Goal: Information Seeking & Learning: Learn about a topic

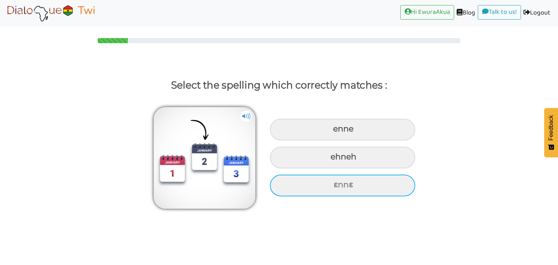
click at [299, 189] on div "ɛnnɛ" at bounding box center [342, 186] width 145 height 22
click at [332, 188] on input "ɛnnɛ" at bounding box center [334, 185] width 5 height 5
radio input "true"
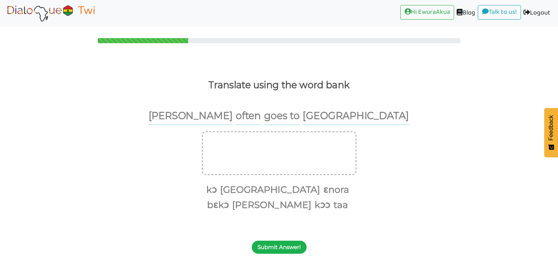
click at [283, 242] on button "Submit Answer!" at bounding box center [279, 247] width 55 height 13
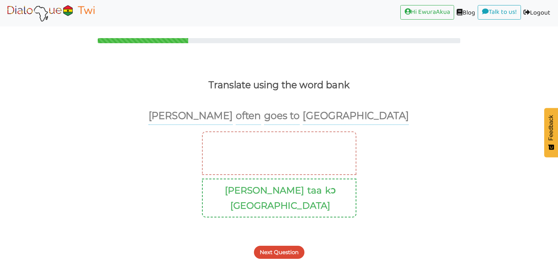
click at [287, 244] on div "Next Question" at bounding box center [279, 248] width 558 height 29
click at [287, 246] on button "Next Question" at bounding box center [279, 252] width 51 height 13
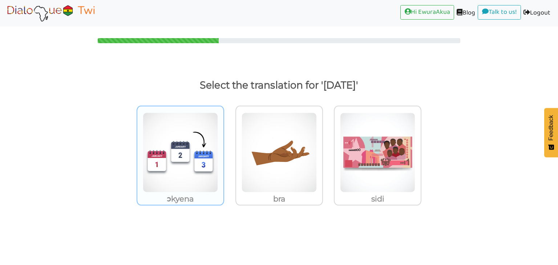
click at [199, 157] on img at bounding box center [180, 153] width 75 height 80
click at [224, 151] on input "ɔkyena" at bounding box center [226, 147] width 5 height 5
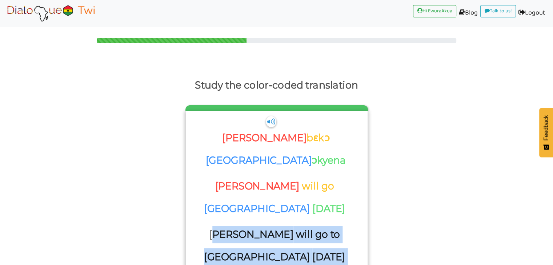
drag, startPoint x: 302, startPoint y: 202, endPoint x: 225, endPoint y: 176, distance: 82.1
click at [225, 226] on div "Owusu will go to Ghana tomorrow" at bounding box center [275, 248] width 164 height 45
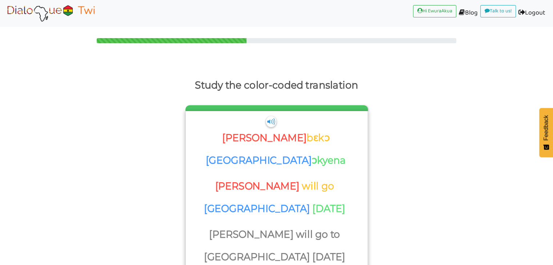
drag, startPoint x: 235, startPoint y: 176, endPoint x: 218, endPoint y: 177, distance: 16.8
click at [218, 226] on p "Owusu" at bounding box center [252, 234] width 86 height 17
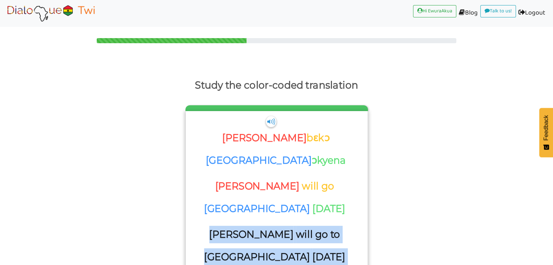
drag, startPoint x: 214, startPoint y: 178, endPoint x: 316, endPoint y: 206, distance: 106.3
click at [316, 226] on div "Owusu will go to Ghana tomorrow" at bounding box center [275, 248] width 164 height 45
copy div "Owusu will go to Ghana tomorrow"
drag, startPoint x: 195, startPoint y: 153, endPoint x: 351, endPoint y: 150, distance: 156.3
click at [351, 178] on div "Owusu will go Ghana tomorrow" at bounding box center [276, 202] width 174 height 48
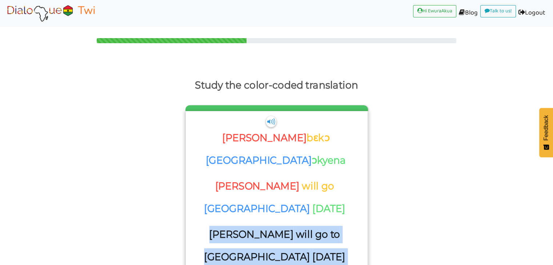
copy div "Owusu will go Ghana tomorrow"
drag, startPoint x: 348, startPoint y: 127, endPoint x: 218, endPoint y: 125, distance: 129.4
click at [218, 125] on div "Owusu bɛkɔ Ghana ɔkyena" at bounding box center [276, 147] width 174 height 59
copy div "Owusu bɛkɔ Ghana ɔkyena"
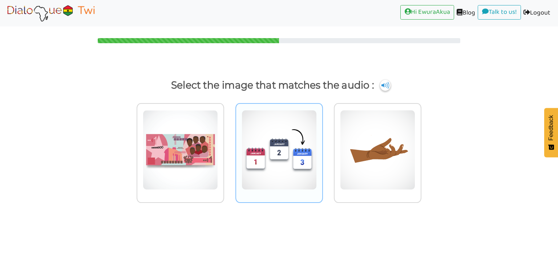
click at [306, 173] on img at bounding box center [279, 150] width 75 height 80
click at [322, 148] on input "radio" at bounding box center [324, 145] width 5 height 5
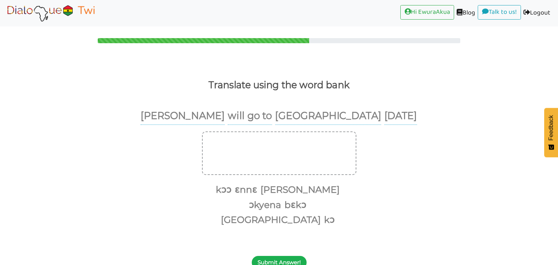
click at [289, 256] on button "Submit Answer!" at bounding box center [279, 262] width 55 height 13
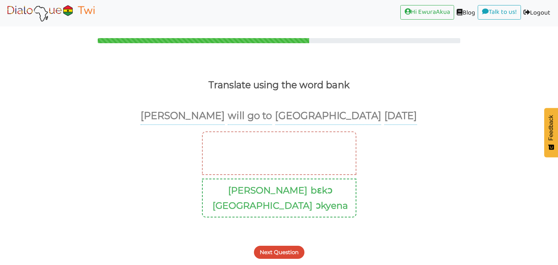
click at [288, 246] on button "Next Question" at bounding box center [279, 252] width 51 height 13
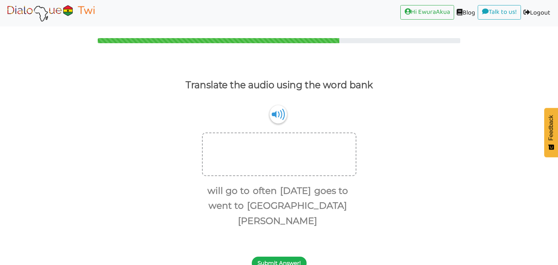
click at [289, 257] on button "Submit Answer!" at bounding box center [279, 263] width 55 height 13
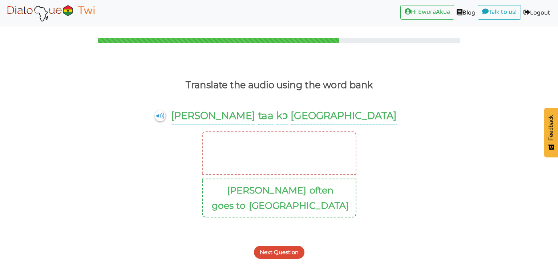
click at [287, 246] on button "Next Question" at bounding box center [279, 252] width 51 height 13
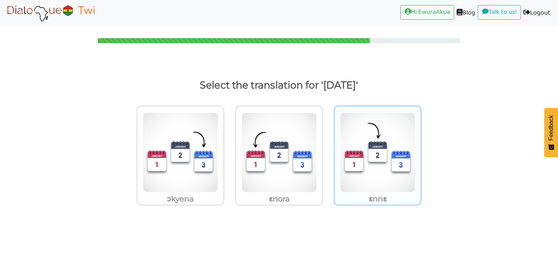
click at [368, 178] on img at bounding box center [377, 153] width 75 height 80
click at [421, 151] on input "ɛnnɛ" at bounding box center [423, 147] width 5 height 5
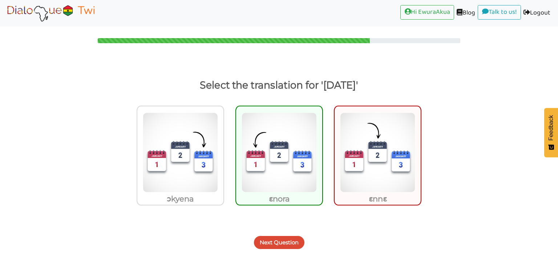
click at [296, 241] on button "Next Question" at bounding box center [279, 242] width 51 height 13
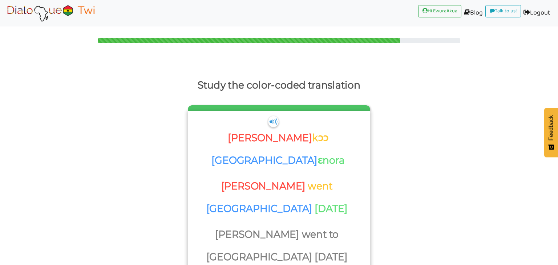
drag, startPoint x: 359, startPoint y: 182, endPoint x: 198, endPoint y: 177, distance: 160.7
click at [198, 226] on div "Owusu went to Ghana yesterday" at bounding box center [279, 250] width 174 height 48
drag, startPoint x: 218, startPoint y: 185, endPoint x: 263, endPoint y: 102, distance: 94.0
click at [263, 102] on div "Study the color-coded translation Owusu kɔɔ Ghana ɛnora Owusu went Ghana yester…" at bounding box center [279, 181] width 558 height 209
drag, startPoint x: 197, startPoint y: 179, endPoint x: 354, endPoint y: 182, distance: 157.4
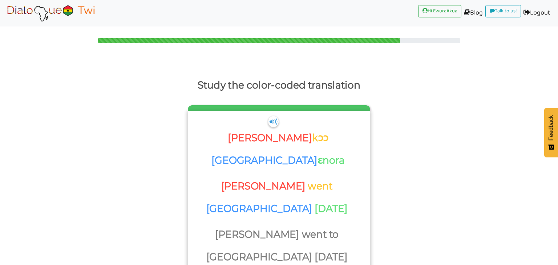
click at [354, 226] on div "Owusu went to Ghana yesterday" at bounding box center [279, 250] width 174 height 48
copy div "Owusu went to Ghana yesterday"
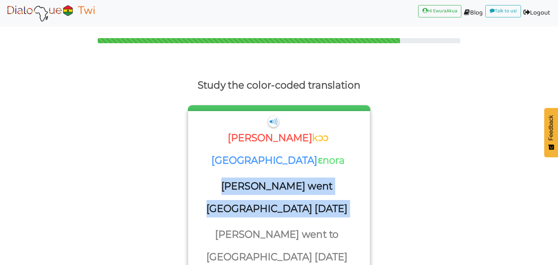
drag, startPoint x: 355, startPoint y: 156, endPoint x: 204, endPoint y: 151, distance: 151.3
click at [204, 178] on div "Owusu went Ghana yesterday" at bounding box center [279, 202] width 174 height 48
copy div "Owusu went Ghana yesterday"
drag, startPoint x: 345, startPoint y: 121, endPoint x: 226, endPoint y: 122, distance: 118.1
click at [226, 122] on div "Owusu kɔɔ Ghana ɛnora" at bounding box center [279, 147] width 174 height 59
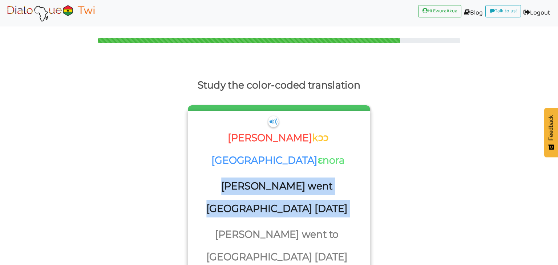
copy div "Owusu kɔɔ Ghana ɛnora"
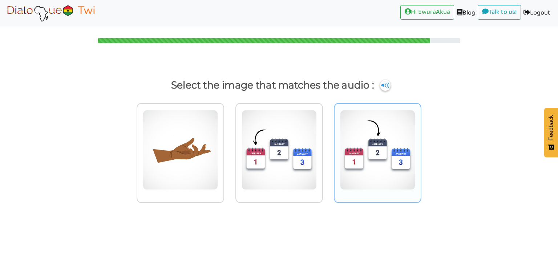
click at [362, 153] on img at bounding box center [377, 150] width 75 height 80
click at [421, 148] on input "radio" at bounding box center [423, 145] width 5 height 5
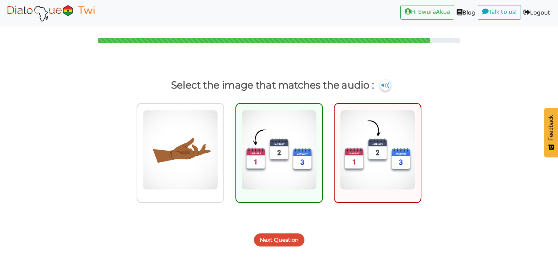
click at [290, 242] on button "Next Question" at bounding box center [279, 240] width 51 height 13
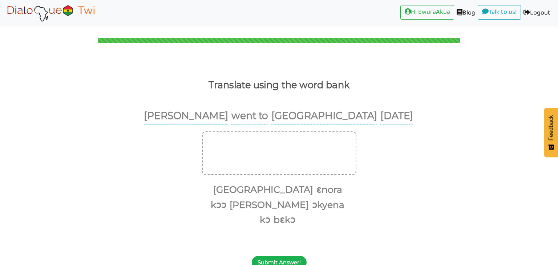
click at [291, 256] on button "Submit Answer!" at bounding box center [279, 262] width 55 height 13
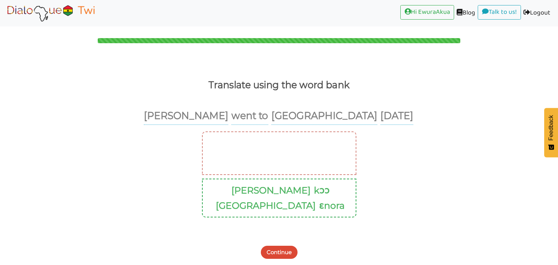
click at [279, 246] on button "Continue" at bounding box center [279, 252] width 37 height 13
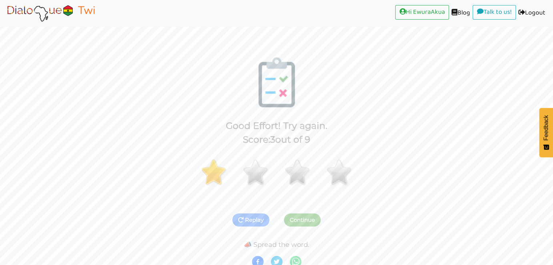
click at [63, 3] on link at bounding box center [51, 13] width 92 height 21
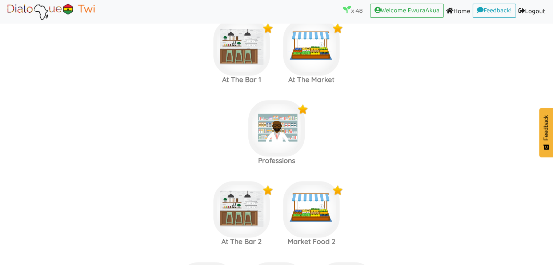
scroll to position [830, 0]
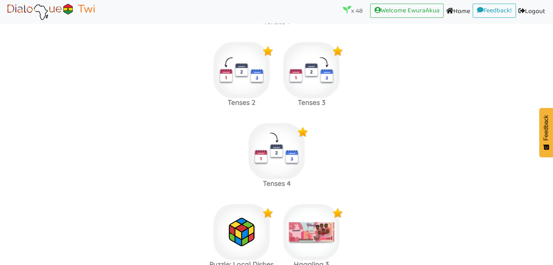
scroll to position [2355, 0]
click at [273, 128] on img at bounding box center [276, 151] width 56 height 56
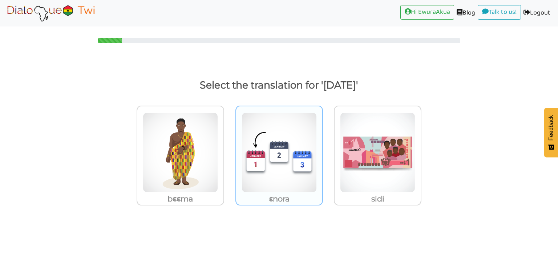
click at [261, 153] on img at bounding box center [279, 153] width 75 height 80
click at [322, 151] on input "ɛnora" at bounding box center [324, 147] width 5 height 5
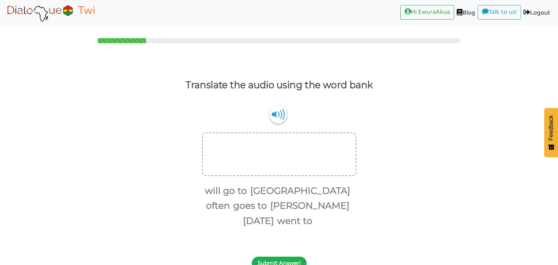
click at [289, 257] on button "Submit Answer!" at bounding box center [279, 263] width 55 height 13
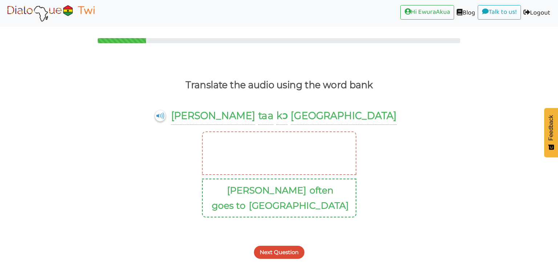
click at [286, 246] on button "Next Question" at bounding box center [279, 252] width 51 height 13
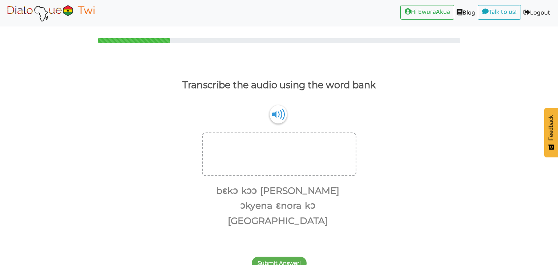
click at [273, 245] on div "Submit Answer!" at bounding box center [279, 259] width 558 height 29
click at [275, 257] on button "Submit Answer!" at bounding box center [279, 263] width 55 height 13
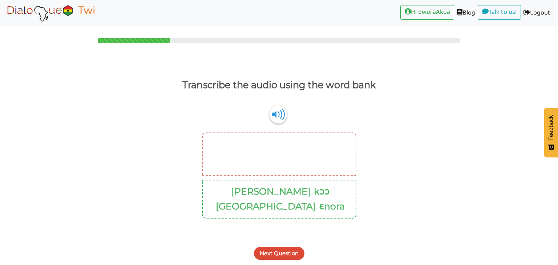
click at [278, 247] on button "Next Question" at bounding box center [279, 253] width 51 height 13
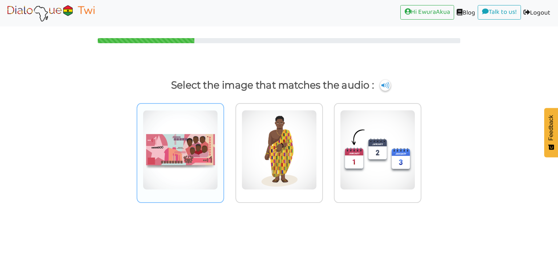
click at [187, 121] on img at bounding box center [180, 150] width 75 height 80
click at [224, 143] on input "radio" at bounding box center [226, 145] width 5 height 5
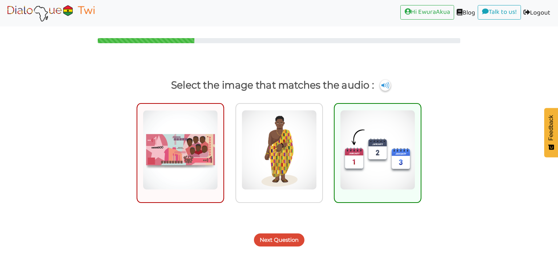
click at [71, 12] on img at bounding box center [51, 13] width 92 height 18
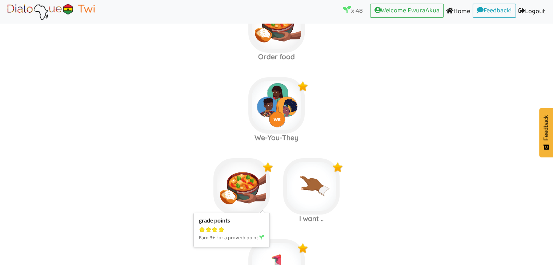
scroll to position [2640, 0]
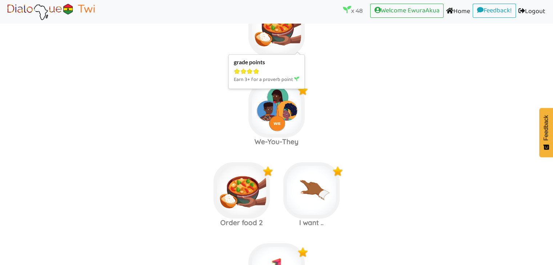
click at [275, 34] on img at bounding box center [276, 28] width 56 height 56
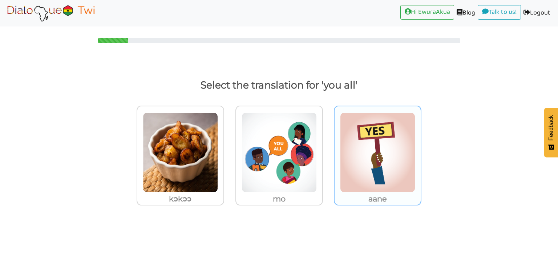
click at [381, 143] on img at bounding box center [377, 153] width 75 height 80
click at [421, 145] on input "aane" at bounding box center [423, 147] width 5 height 5
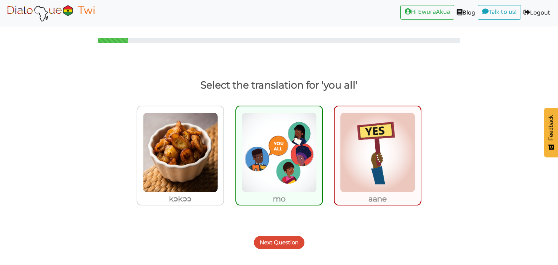
click at [283, 246] on button "Next Question" at bounding box center [279, 242] width 51 height 13
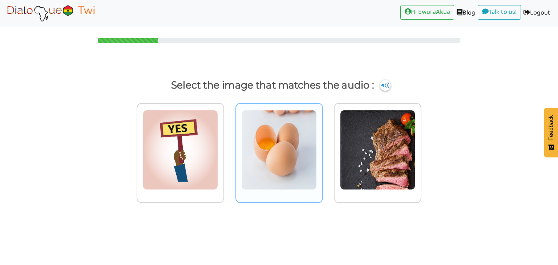
click at [305, 190] on div at bounding box center [280, 153] width 88 height 100
click at [322, 148] on input "radio" at bounding box center [324, 145] width 5 height 5
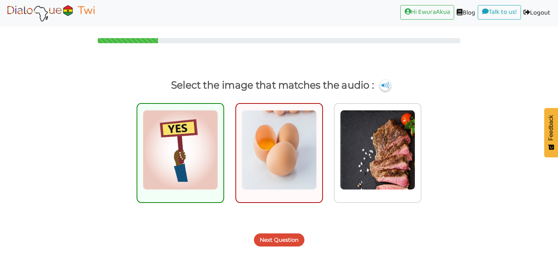
click at [290, 238] on button "Next Question" at bounding box center [279, 240] width 51 height 13
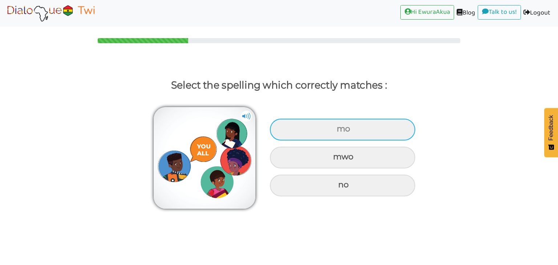
click at [335, 132] on div "mo" at bounding box center [342, 130] width 145 height 22
click at [335, 132] on input "mo" at bounding box center [337, 129] width 5 height 5
radio input "true"
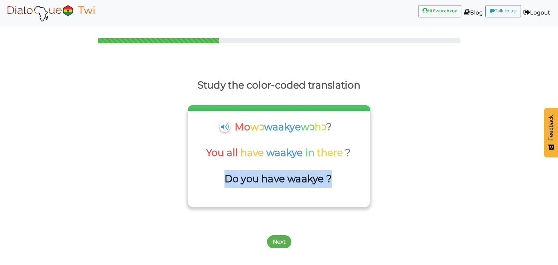
drag, startPoint x: 338, startPoint y: 185, endPoint x: 226, endPoint y: 181, distance: 112.0
click at [226, 181] on div "Do you have waakye ?" at bounding box center [279, 183] width 174 height 26
copy div "Do you have waakye ?"
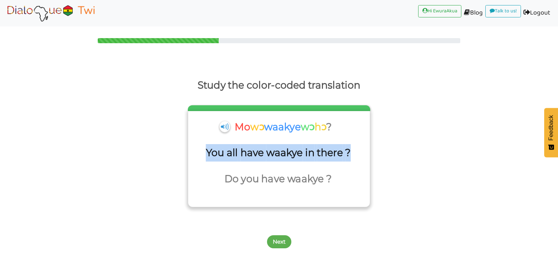
drag, startPoint x: 201, startPoint y: 150, endPoint x: 348, endPoint y: 152, distance: 146.5
click at [348, 152] on div "You all have waakye in there ?" at bounding box center [279, 157] width 174 height 26
copy div "You all have waakye in there ?"
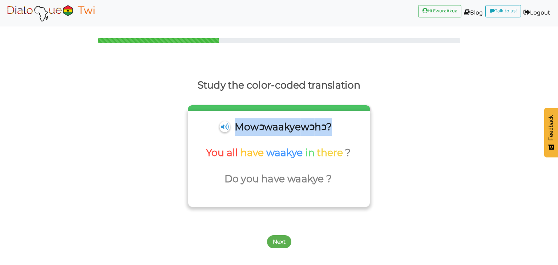
drag, startPoint x: 346, startPoint y: 127, endPoint x: 231, endPoint y: 132, distance: 114.6
click at [231, 132] on div "Mo wɔ waakye wɔ hɔ ?" at bounding box center [279, 131] width 174 height 26
copy div "Mo wɔ waakye wɔ hɔ ?"
click at [282, 246] on button "Next" at bounding box center [279, 242] width 24 height 13
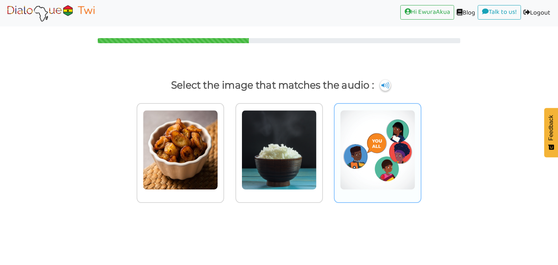
click at [356, 165] on img at bounding box center [377, 150] width 75 height 80
click at [421, 148] on input "radio" at bounding box center [423, 145] width 5 height 5
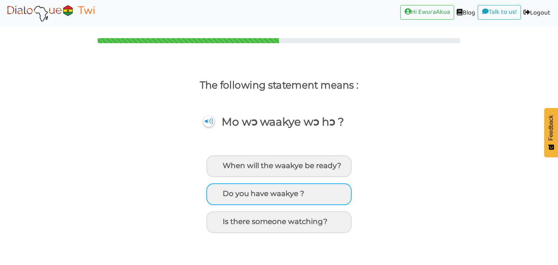
click at [281, 194] on div "Do you have waakye ?" at bounding box center [278, 195] width 145 height 22
click at [226, 194] on input "Do you have waakye ?" at bounding box center [224, 194] width 5 height 5
radio input "true"
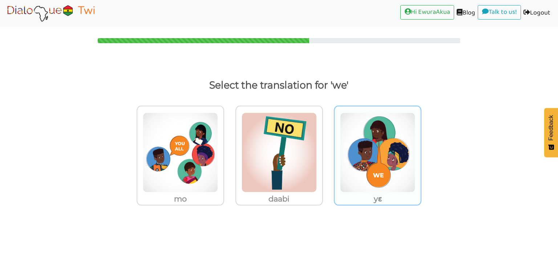
click at [347, 150] on img at bounding box center [377, 153] width 75 height 80
click at [421, 150] on input "yɛ" at bounding box center [423, 147] width 5 height 5
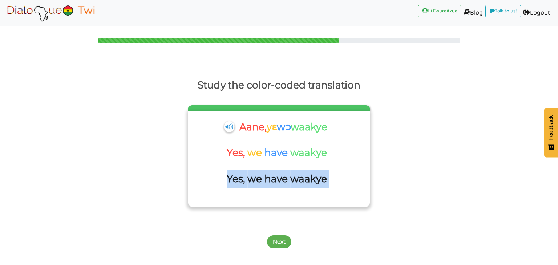
drag, startPoint x: 331, startPoint y: 181, endPoint x: 223, endPoint y: 180, distance: 108.0
click at [223, 180] on div "Yes, we have waakye" at bounding box center [279, 183] width 174 height 26
copy div "Yes, we have waakye"
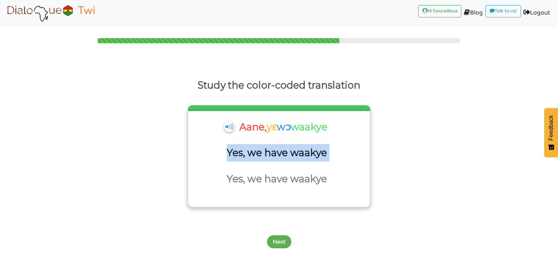
drag, startPoint x: 333, startPoint y: 152, endPoint x: 229, endPoint y: 152, distance: 103.6
click at [229, 152] on div "Yes, we have waakye" at bounding box center [279, 157] width 174 height 26
drag, startPoint x: 337, startPoint y: 128, endPoint x: 236, endPoint y: 125, distance: 101.8
click at [236, 125] on div "Aane, yɛ wɔ waakye" at bounding box center [279, 131] width 174 height 26
click at [281, 240] on button "Next" at bounding box center [279, 242] width 24 height 13
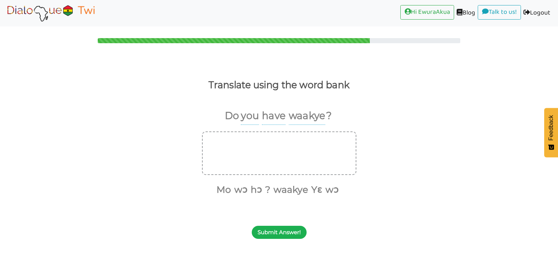
click at [285, 226] on button "Submit Answer!" at bounding box center [279, 232] width 55 height 13
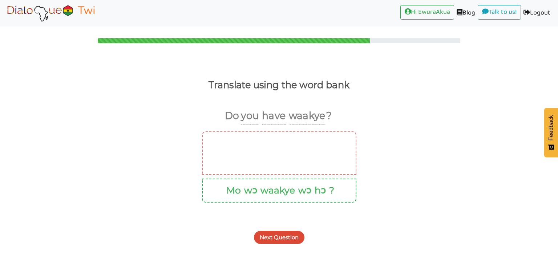
click at [290, 245] on div "Next Question" at bounding box center [279, 233] width 558 height 29
click at [290, 240] on button "Next Question" at bounding box center [279, 237] width 51 height 13
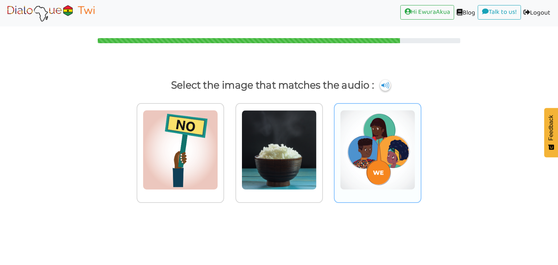
click at [354, 168] on img at bounding box center [377, 150] width 75 height 80
click at [421, 148] on input "radio" at bounding box center [423, 145] width 5 height 5
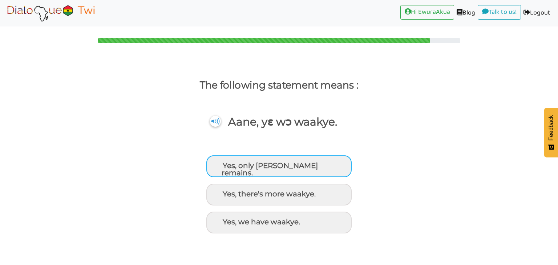
click at [297, 165] on div "Yes, only waakye remains." at bounding box center [278, 167] width 145 height 22
click at [226, 165] on input "Yes, only waakye remains." at bounding box center [224, 166] width 5 height 5
radio input "true"
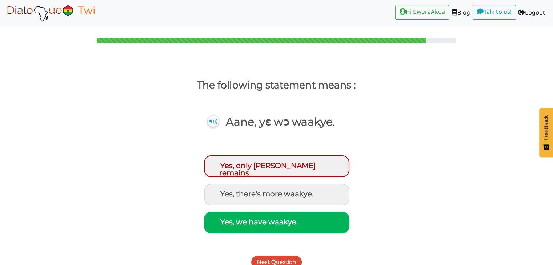
click at [292, 261] on button "Next Question" at bounding box center [276, 262] width 51 height 13
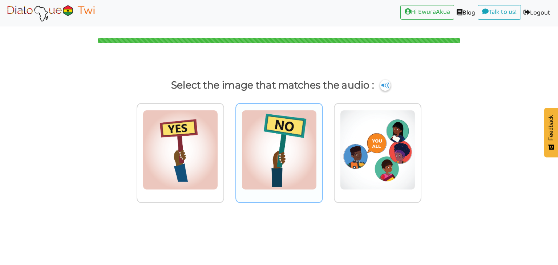
click at [291, 162] on img at bounding box center [279, 150] width 75 height 80
click at [322, 148] on input "radio" at bounding box center [324, 145] width 5 height 5
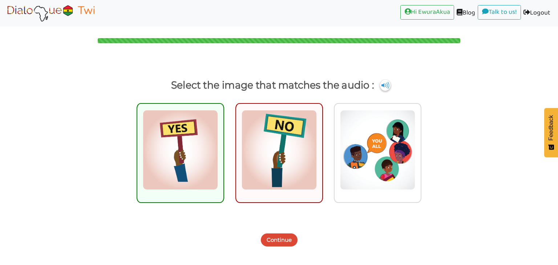
click at [285, 242] on button "Continue" at bounding box center [279, 240] width 37 height 13
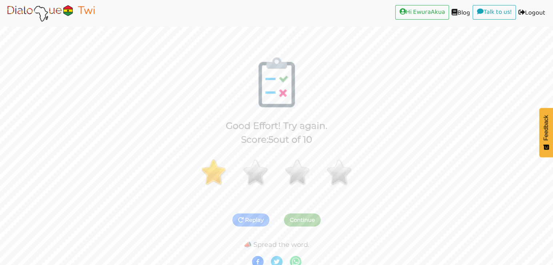
click at [61, 9] on img at bounding box center [51, 13] width 92 height 18
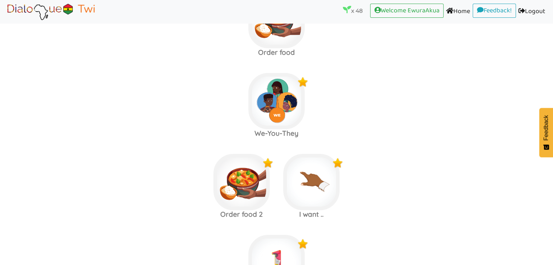
scroll to position [2640, 0]
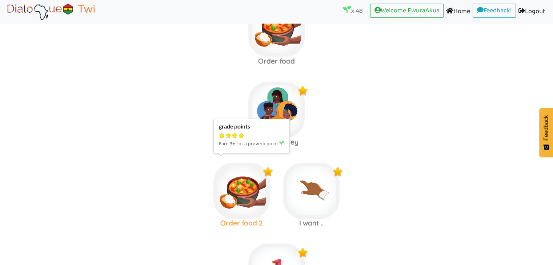
click at [244, 185] on img at bounding box center [241, 191] width 56 height 56
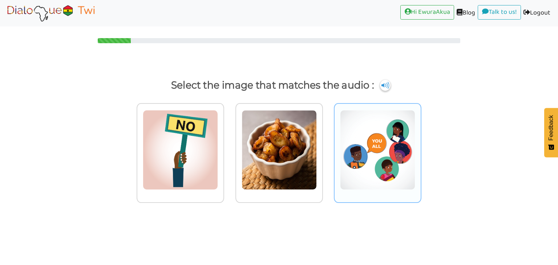
click at [346, 165] on img at bounding box center [377, 150] width 75 height 80
click at [421, 148] on input "radio" at bounding box center [423, 145] width 5 height 5
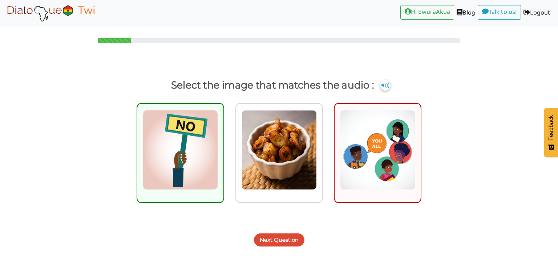
click at [283, 239] on button "Next Question" at bounding box center [279, 240] width 51 height 13
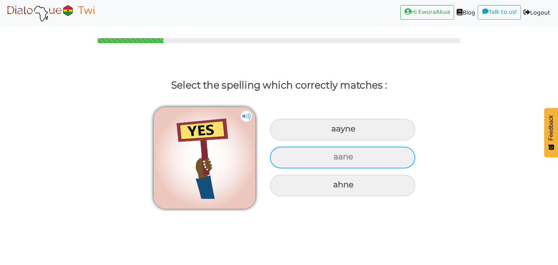
click at [318, 159] on div "aane" at bounding box center [342, 158] width 145 height 22
click at [332, 159] on input "aane" at bounding box center [334, 157] width 5 height 5
radio input "true"
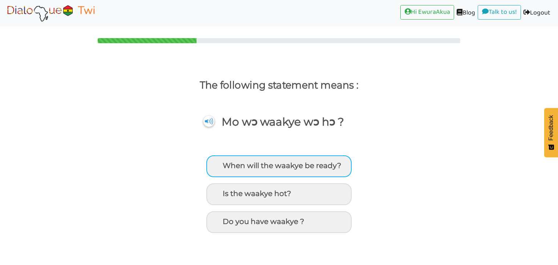
click at [273, 172] on div "When will the waakye be ready?" at bounding box center [278, 167] width 145 height 22
click at [226, 168] on input "When will the waakye be ready?" at bounding box center [224, 166] width 5 height 5
radio input "true"
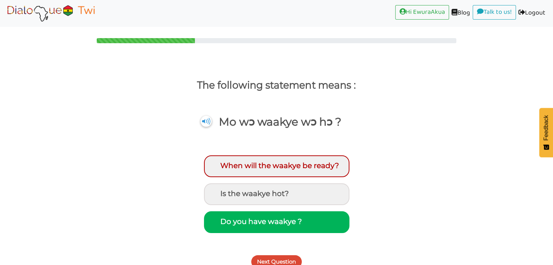
click at [277, 257] on button "Next Question" at bounding box center [276, 262] width 51 height 13
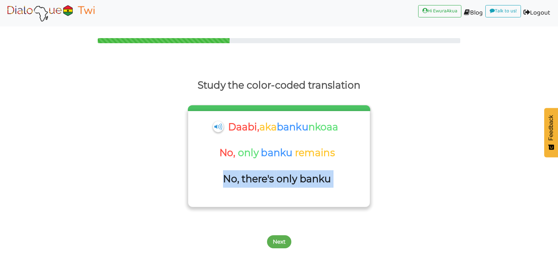
drag, startPoint x: 338, startPoint y: 188, endPoint x: 220, endPoint y: 184, distance: 118.6
click at [220, 184] on div "No, there's only banku" at bounding box center [279, 183] width 174 height 26
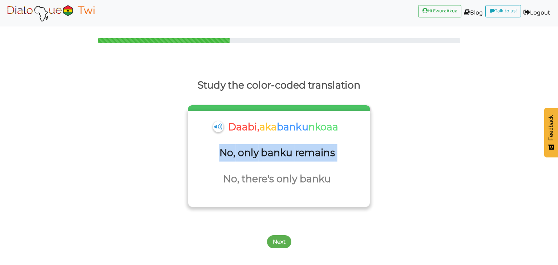
drag, startPoint x: 346, startPoint y: 151, endPoint x: 217, endPoint y: 156, distance: 128.8
click at [217, 156] on div "No, only banku remains" at bounding box center [279, 157] width 174 height 26
drag, startPoint x: 347, startPoint y: 131, endPoint x: 228, endPoint y: 120, distance: 119.1
click at [228, 120] on div "Daabi, aka banku nkoaa" at bounding box center [279, 131] width 174 height 26
click at [285, 245] on button "Next" at bounding box center [279, 242] width 24 height 13
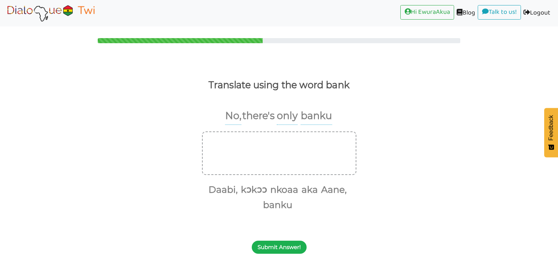
click at [289, 245] on button "Submit Answer!" at bounding box center [279, 247] width 55 height 13
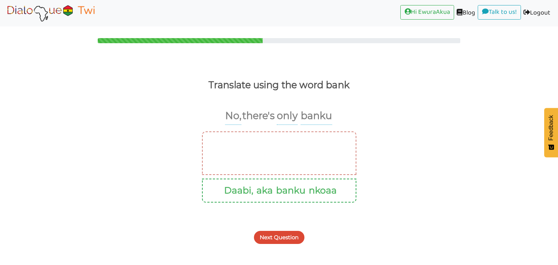
click at [294, 236] on button "Next Question" at bounding box center [279, 237] width 51 height 13
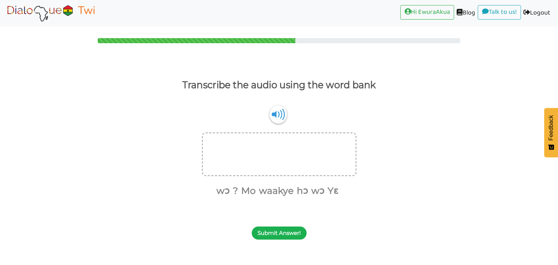
click at [297, 232] on button "Submit Answer!" at bounding box center [279, 233] width 55 height 13
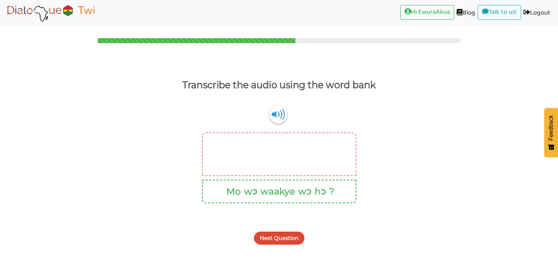
click at [297, 232] on button "Next Question" at bounding box center [279, 238] width 51 height 13
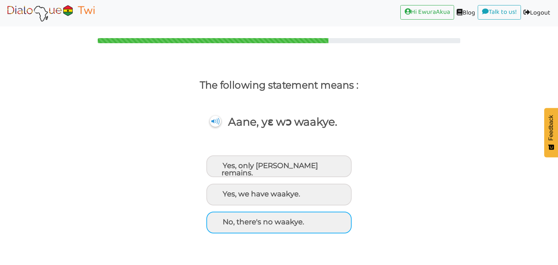
click at [305, 229] on div "No, there's no waakye." at bounding box center [278, 223] width 145 height 22
click at [226, 225] on input "No, there's no waakye." at bounding box center [224, 222] width 5 height 5
radio input "true"
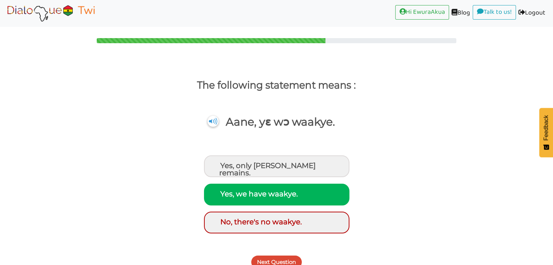
click at [284, 259] on button "Next Question" at bounding box center [276, 262] width 51 height 13
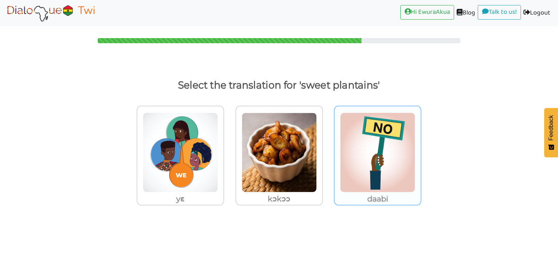
click at [379, 173] on img at bounding box center [377, 153] width 75 height 80
click at [421, 151] on input "daabi" at bounding box center [423, 147] width 5 height 5
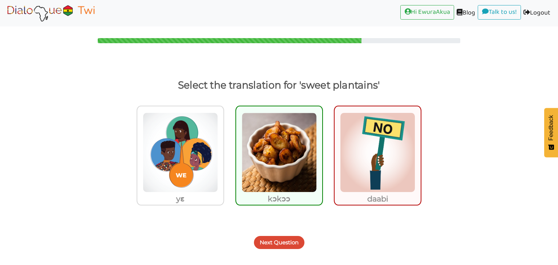
click at [289, 244] on button "Next Question" at bounding box center [279, 242] width 51 height 13
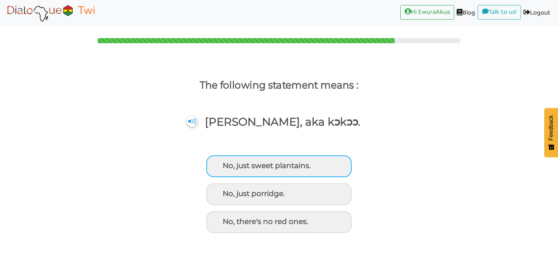
click at [314, 160] on div "No, just sweet plantains." at bounding box center [278, 167] width 145 height 22
click at [226, 164] on input "No, just sweet plantains." at bounding box center [224, 166] width 5 height 5
radio input "true"
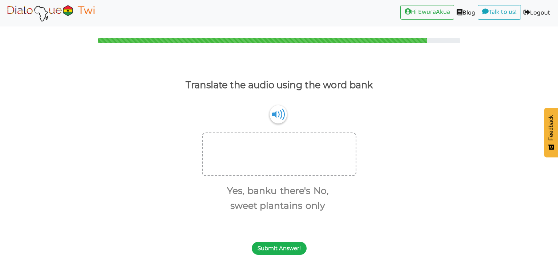
click at [289, 251] on button "Submit Answer!" at bounding box center [279, 248] width 55 height 13
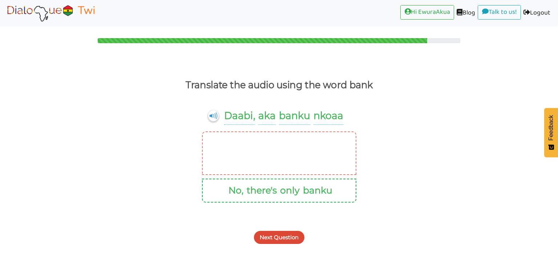
click at [297, 229] on div "Next Question" at bounding box center [279, 233] width 558 height 29
click at [295, 234] on button "Next Question" at bounding box center [279, 237] width 51 height 13
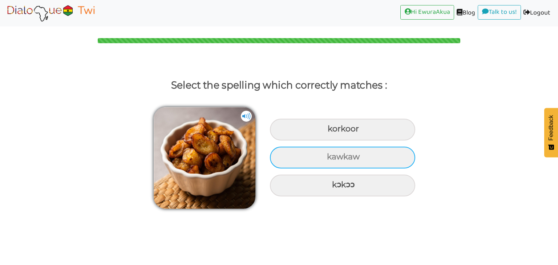
click at [333, 164] on div "kawkaw" at bounding box center [342, 158] width 145 height 22
click at [330, 160] on input "kawkaw" at bounding box center [328, 157] width 5 height 5
radio input "true"
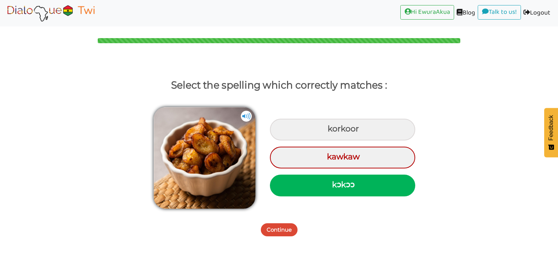
click at [285, 228] on button "Continue" at bounding box center [279, 230] width 37 height 13
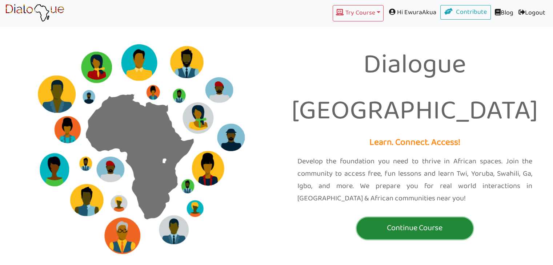
click at [403, 222] on p "Continue Course" at bounding box center [414, 228] width 113 height 13
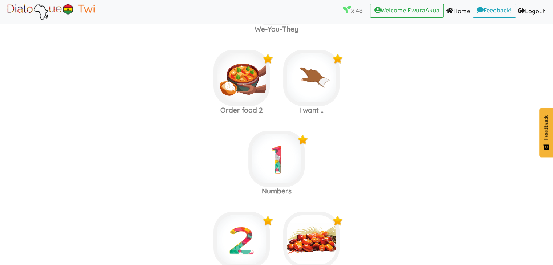
scroll to position [2747, 0]
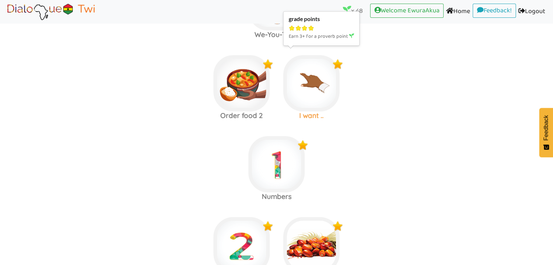
click at [324, 70] on img at bounding box center [311, 83] width 56 height 56
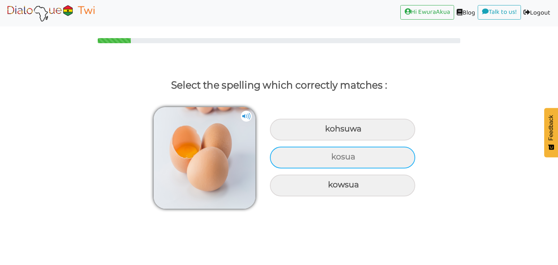
click at [346, 156] on div "kosua" at bounding box center [342, 158] width 145 height 22
click at [335, 156] on input "kosua" at bounding box center [332, 157] width 5 height 5
radio input "true"
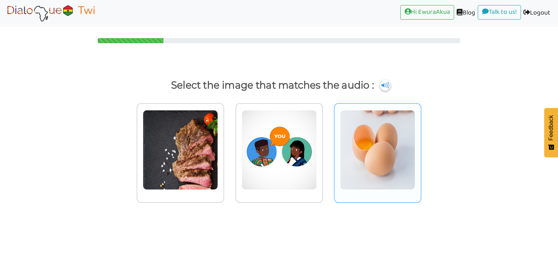
click at [362, 155] on img at bounding box center [377, 150] width 75 height 80
click at [421, 148] on input "radio" at bounding box center [423, 145] width 5 height 5
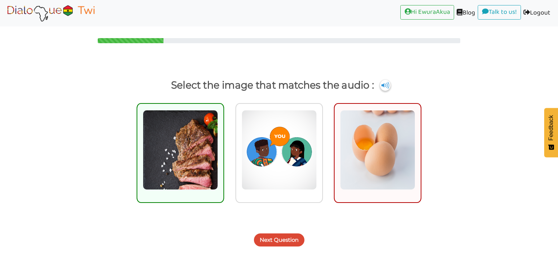
click at [287, 238] on button "Next Question" at bounding box center [279, 240] width 51 height 13
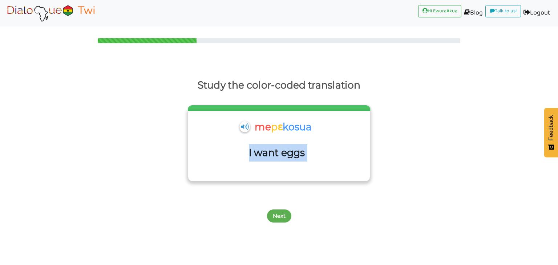
drag, startPoint x: 313, startPoint y: 158, endPoint x: 240, endPoint y: 151, distance: 73.4
click at [240, 151] on div "I want eggs" at bounding box center [279, 157] width 174 height 26
copy div "I want eggs"
drag, startPoint x: 320, startPoint y: 130, endPoint x: 253, endPoint y: 131, distance: 67.3
click at [253, 131] on div "me pɛ kosua" at bounding box center [279, 131] width 174 height 26
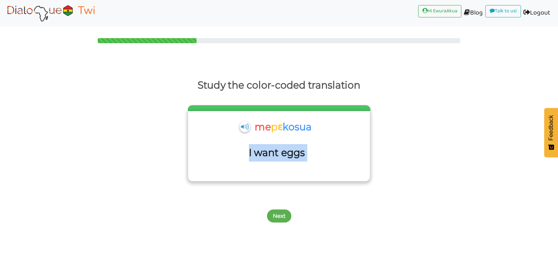
copy div "me pɛ kosua"
click at [283, 214] on button "Next" at bounding box center [279, 216] width 24 height 13
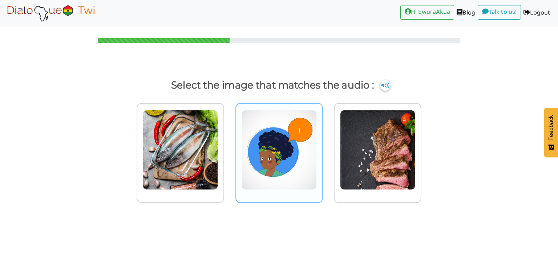
click at [289, 170] on img at bounding box center [279, 150] width 75 height 80
click at [322, 148] on input "radio" at bounding box center [324, 145] width 5 height 5
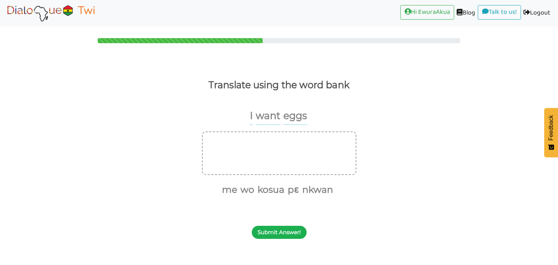
click at [279, 232] on button "Submit Answer!" at bounding box center [279, 232] width 55 height 13
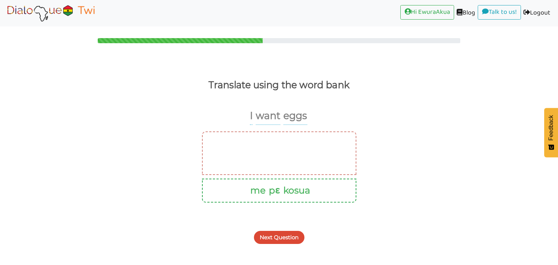
click at [279, 232] on button "Next Question" at bounding box center [279, 237] width 51 height 13
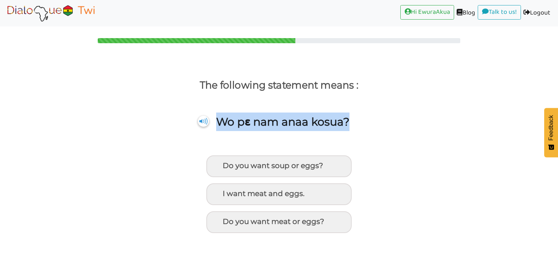
drag, startPoint x: 365, startPoint y: 121, endPoint x: 217, endPoint y: 122, distance: 148.3
click at [217, 122] on div "Wo pɛ nam anaa kosua?" at bounding box center [273, 133] width 569 height 57
copy p "Wo pɛ nam anaa kosua?"
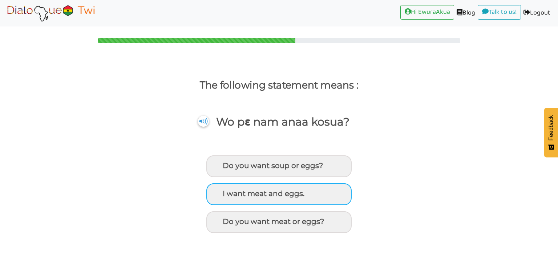
click at [330, 194] on div "I want meat and eggs." at bounding box center [278, 195] width 145 height 22
click at [226, 194] on input "I want meat and eggs." at bounding box center [224, 194] width 5 height 5
radio input "true"
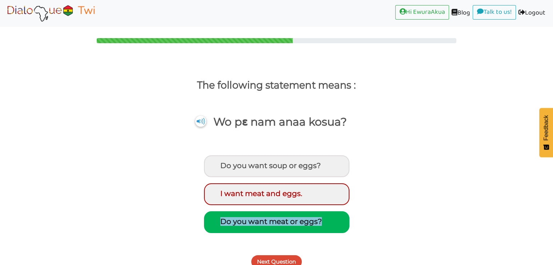
drag, startPoint x: 327, startPoint y: 226, endPoint x: 220, endPoint y: 225, distance: 108.0
click at [220, 225] on div "Do you want meat or eggs?" at bounding box center [276, 223] width 145 height 22
copy div "Do you want meat or eggs?"
click at [286, 258] on button "Next Question" at bounding box center [276, 262] width 51 height 13
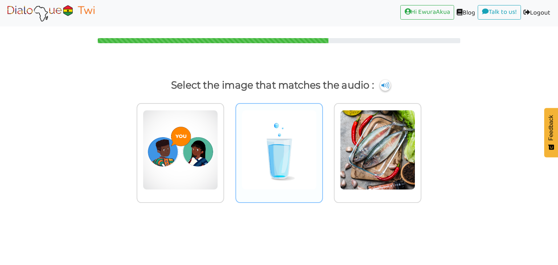
click at [305, 153] on img at bounding box center [279, 150] width 75 height 80
click at [322, 148] on input "radio" at bounding box center [324, 145] width 5 height 5
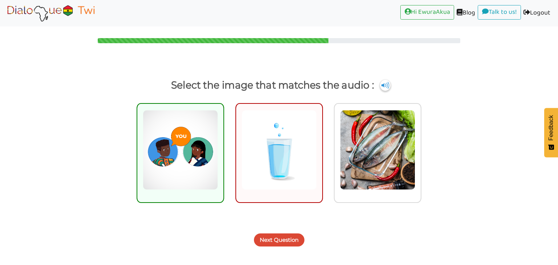
click at [285, 240] on button "Next Question" at bounding box center [279, 240] width 51 height 13
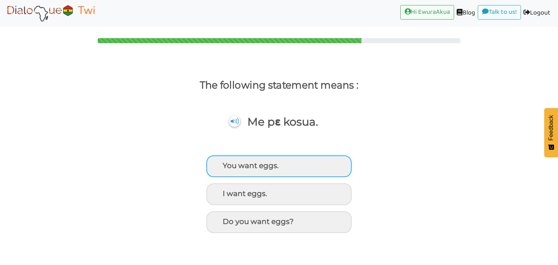
click at [283, 162] on div "You want eggs." at bounding box center [278, 167] width 145 height 22
click at [226, 164] on input "You want eggs." at bounding box center [224, 166] width 5 height 5
radio input "true"
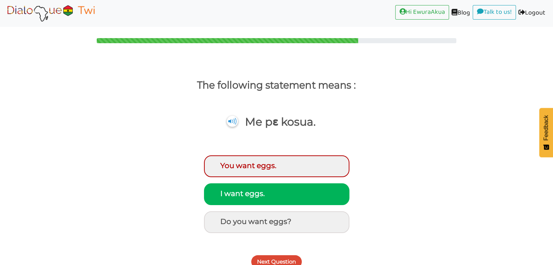
click at [272, 260] on button "Next Question" at bounding box center [276, 262] width 51 height 13
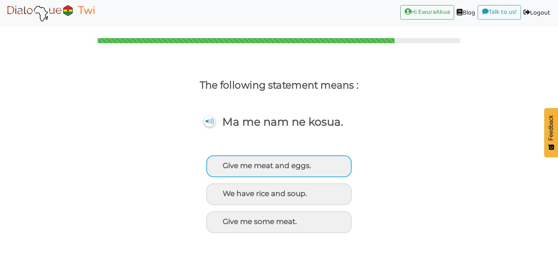
click at [309, 164] on div "Give me meat and eggs." at bounding box center [278, 167] width 145 height 22
click at [226, 164] on input "Give me meat and eggs." at bounding box center [224, 166] width 5 height 5
radio input "true"
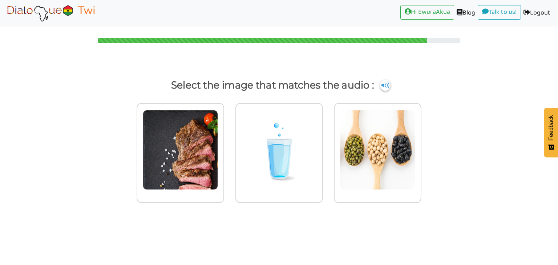
click at [48, 10] on img at bounding box center [51, 13] width 92 height 18
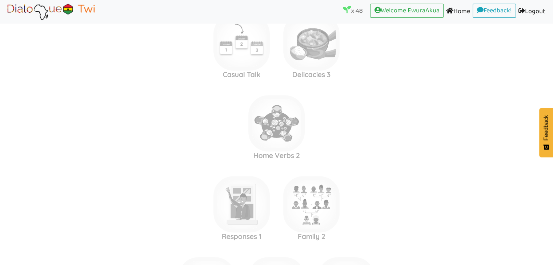
scroll to position [3824, 0]
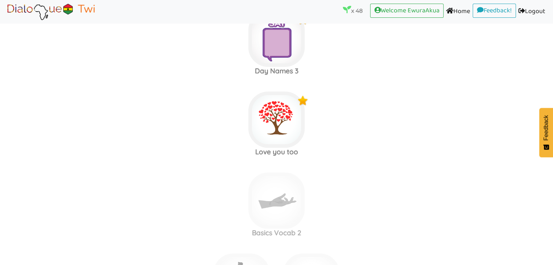
scroll to position [3278, 0]
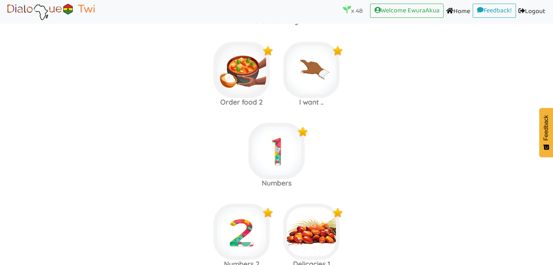
scroll to position [2761, 0]
click at [307, 60] on img at bounding box center [311, 70] width 56 height 56
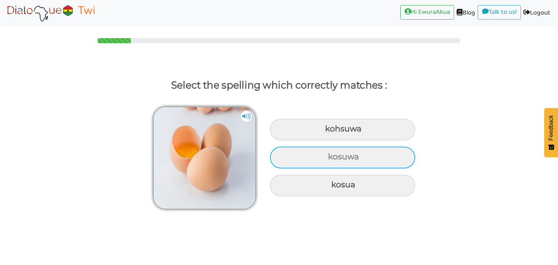
click at [329, 157] on div "kosuwa" at bounding box center [342, 158] width 145 height 22
click at [329, 157] on input "kosuwa" at bounding box center [329, 157] width 5 height 5
radio input "true"
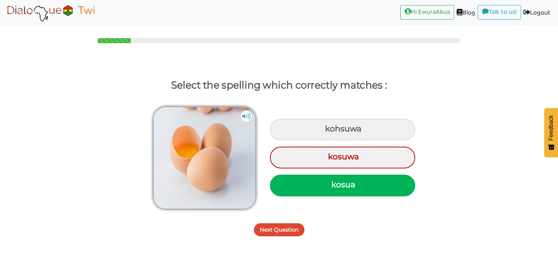
click at [274, 224] on button "Next Question" at bounding box center [279, 230] width 51 height 13
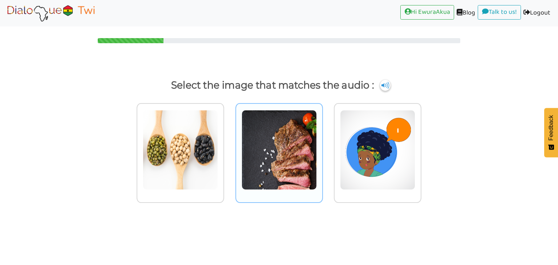
click at [292, 162] on img at bounding box center [279, 150] width 75 height 80
click at [322, 148] on input "radio" at bounding box center [324, 145] width 5 height 5
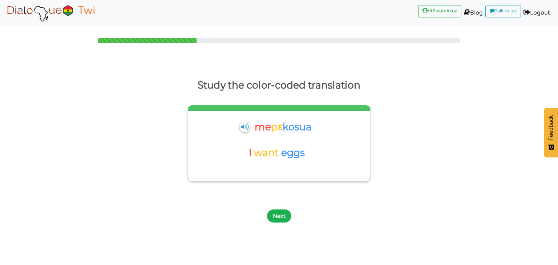
click at [285, 216] on button "Next" at bounding box center [279, 216] width 24 height 13
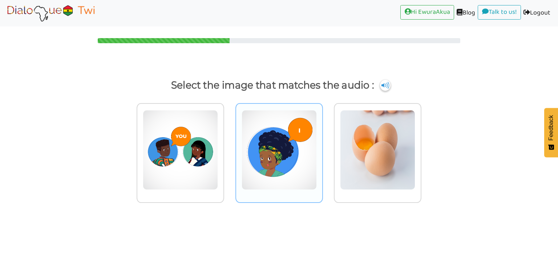
click at [300, 165] on img at bounding box center [279, 150] width 75 height 80
click at [322, 148] on input "radio" at bounding box center [324, 145] width 5 height 5
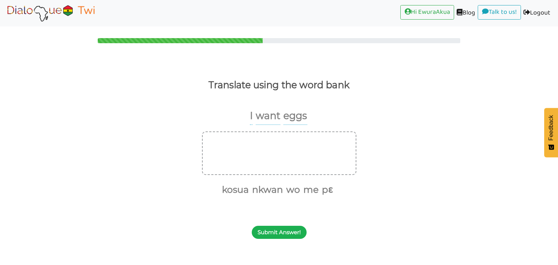
click at [282, 228] on button "Submit Answer!" at bounding box center [279, 232] width 55 height 13
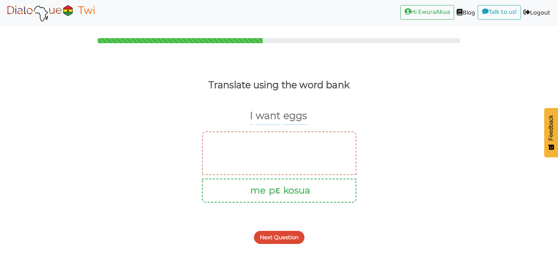
click at [284, 234] on button "Next Question" at bounding box center [279, 237] width 51 height 13
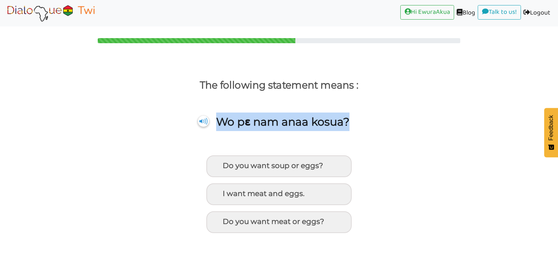
drag, startPoint x: 218, startPoint y: 120, endPoint x: 351, endPoint y: 125, distance: 132.4
click at [351, 125] on div "Wo pɛ nam anaa kosua?" at bounding box center [273, 133] width 569 height 57
copy p "Wo pɛ nam anaa kosua?"
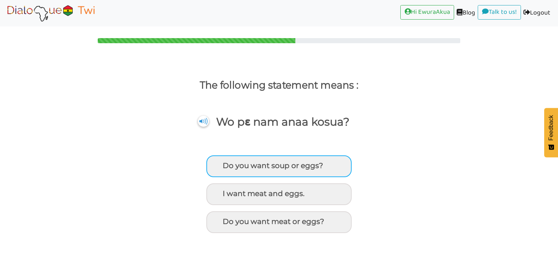
click at [276, 166] on div "Do you want soup or eggs?" at bounding box center [278, 167] width 145 height 22
click at [226, 166] on input "Do you want soup or eggs?" at bounding box center [224, 166] width 5 height 5
radio input "true"
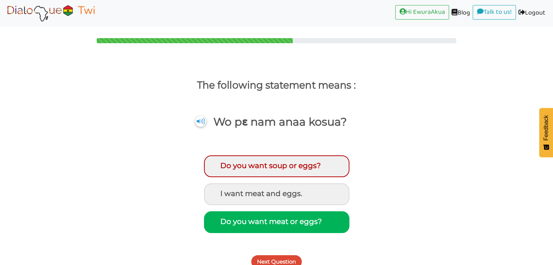
click at [273, 261] on button "Next Question" at bounding box center [276, 262] width 51 height 13
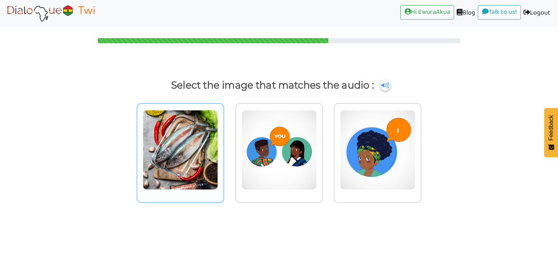
click at [220, 163] on div at bounding box center [181, 153] width 88 height 100
click at [224, 148] on input "radio" at bounding box center [226, 145] width 5 height 5
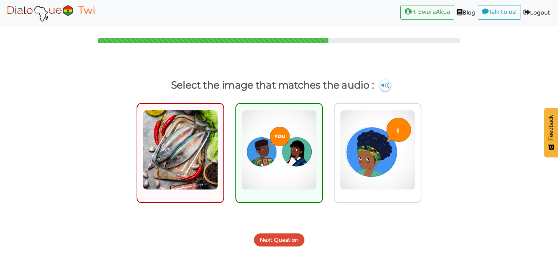
click at [290, 243] on button "Next Question" at bounding box center [279, 240] width 51 height 13
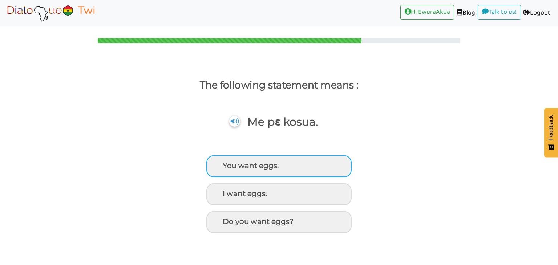
click at [308, 170] on div "You want eggs." at bounding box center [278, 167] width 145 height 22
click at [226, 168] on input "You want eggs." at bounding box center [224, 166] width 5 height 5
radio input "true"
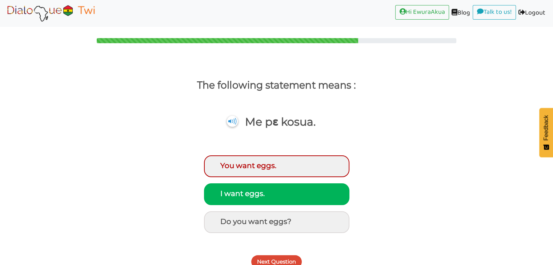
click at [283, 258] on button "Next Question" at bounding box center [276, 262] width 51 height 13
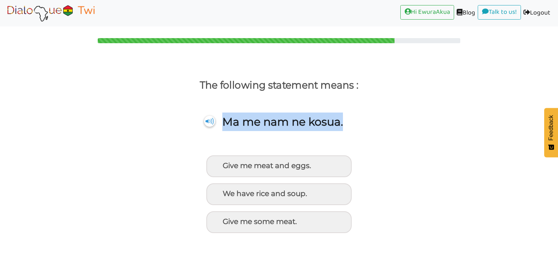
drag, startPoint x: 355, startPoint y: 122, endPoint x: 226, endPoint y: 116, distance: 128.8
click at [226, 116] on div "Ma me nam ne kosua." at bounding box center [273, 133] width 569 height 57
copy p "Ma me nam ne kosua."
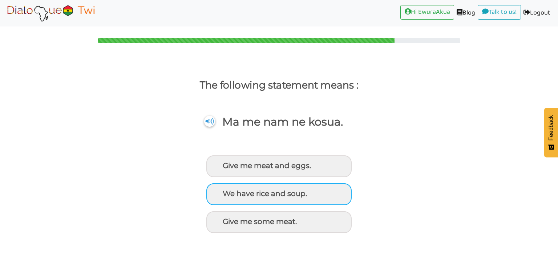
click at [277, 205] on div "We have rice and soup." at bounding box center [278, 195] width 145 height 22
click at [226, 196] on input "We have rice and soup." at bounding box center [224, 194] width 5 height 5
radio input "true"
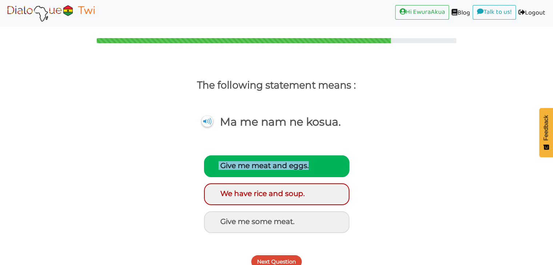
drag, startPoint x: 322, startPoint y: 167, endPoint x: 218, endPoint y: 165, distance: 104.0
click at [218, 165] on div "Give me meat and eggs." at bounding box center [276, 167] width 145 height 22
copy div "Give me meat and eggs."
click at [279, 258] on button "Next Question" at bounding box center [276, 262] width 51 height 13
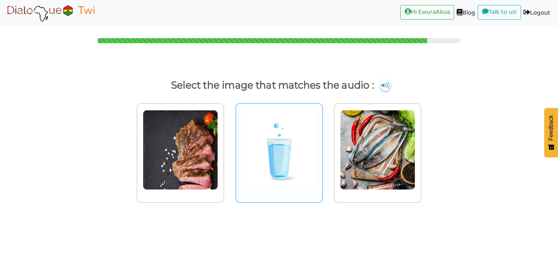
click at [299, 142] on img at bounding box center [279, 150] width 75 height 80
click at [322, 143] on input "radio" at bounding box center [324, 145] width 5 height 5
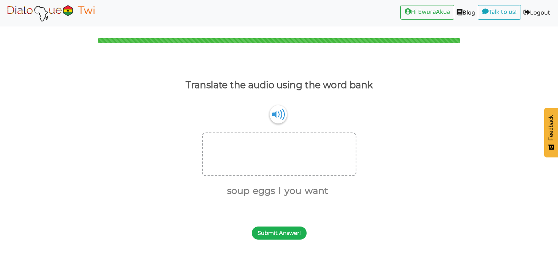
click at [283, 233] on button "Submit Answer!" at bounding box center [279, 233] width 55 height 13
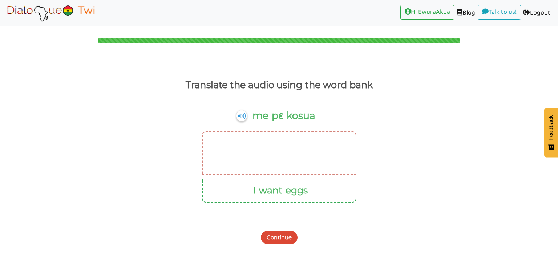
click at [283, 233] on button "Continue" at bounding box center [279, 237] width 37 height 13
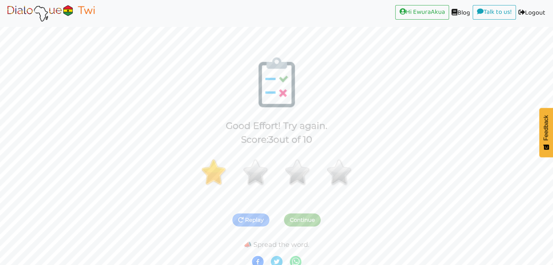
click at [57, 7] on img at bounding box center [51, 13] width 92 height 18
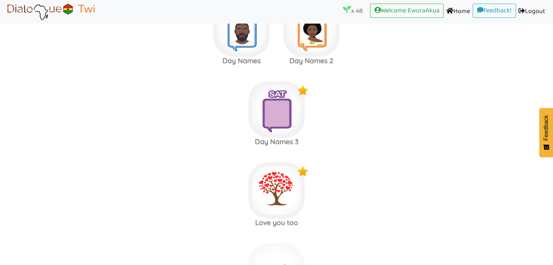
scroll to position [3191, 0]
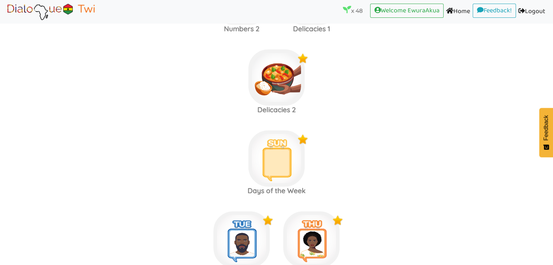
scroll to position [2884, 0]
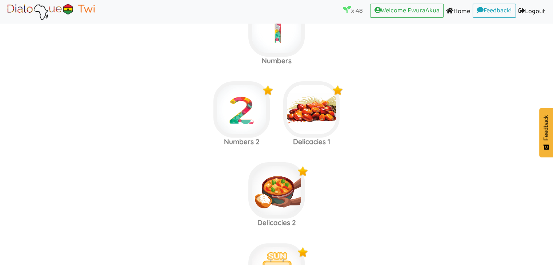
scroll to position [2884, 0]
click at [324, 120] on img at bounding box center [311, 109] width 56 height 56
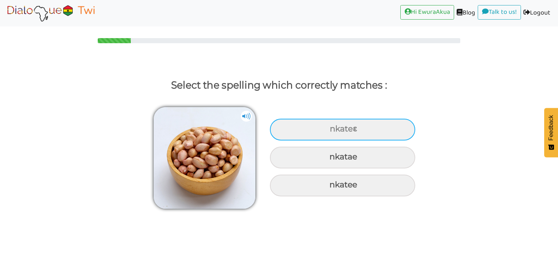
click at [356, 133] on div "nkateɛ" at bounding box center [342, 130] width 145 height 22
click at [333, 132] on input "nkateɛ" at bounding box center [331, 129] width 5 height 5
radio input "true"
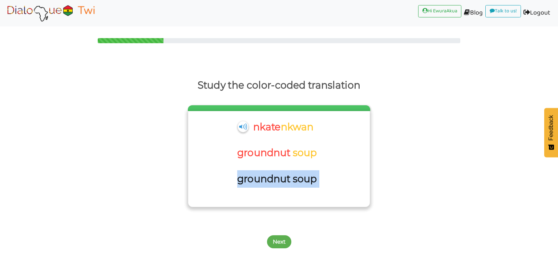
drag, startPoint x: 322, startPoint y: 184, endPoint x: 236, endPoint y: 181, distance: 86.2
click at [236, 181] on div "groundnut soup" at bounding box center [279, 183] width 174 height 26
copy div "groundnut soup"
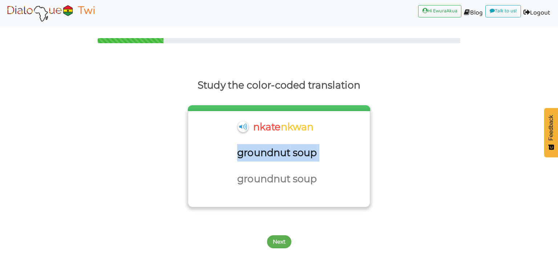
drag, startPoint x: 319, startPoint y: 160, endPoint x: 236, endPoint y: 154, distance: 83.5
click at [236, 154] on div "groundnut soup" at bounding box center [279, 157] width 174 height 26
copy div "groundnut soup"
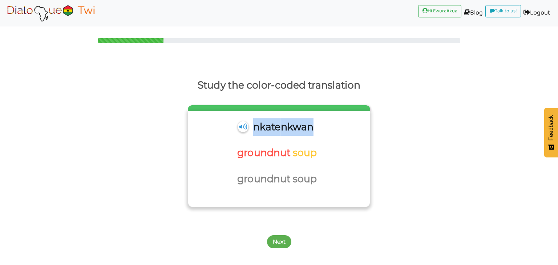
drag, startPoint x: 324, startPoint y: 128, endPoint x: 255, endPoint y: 128, distance: 69.1
click at [255, 128] on div "nkate nkwan" at bounding box center [279, 131] width 174 height 26
copy div "nkate nkwan"
click at [279, 247] on button "Next" at bounding box center [279, 242] width 24 height 13
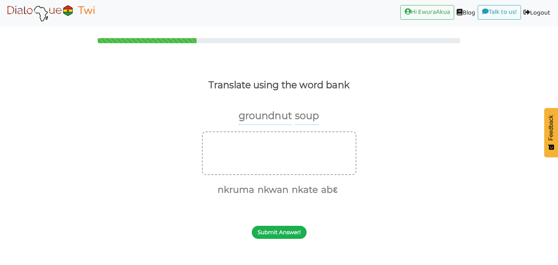
click at [286, 232] on button "Submit Answer!" at bounding box center [279, 232] width 55 height 13
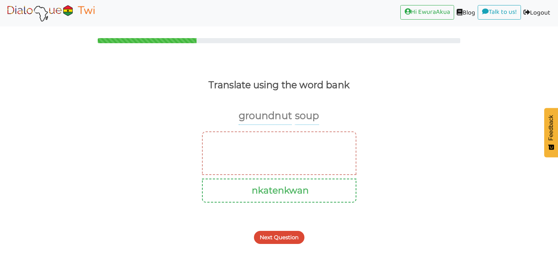
click at [289, 232] on button "Next Question" at bounding box center [279, 237] width 51 height 13
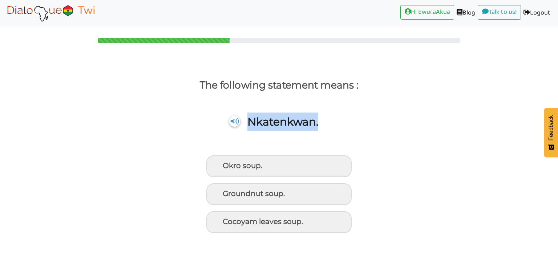
drag, startPoint x: 321, startPoint y: 120, endPoint x: 249, endPoint y: 119, distance: 72.7
click at [249, 119] on div "Nkatenkwan." at bounding box center [273, 133] width 569 height 57
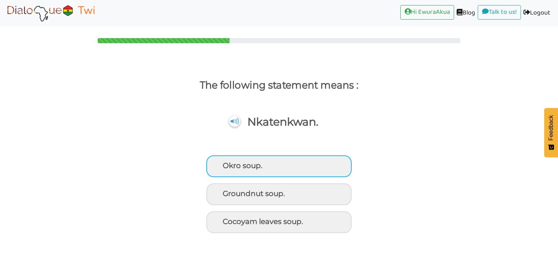
click at [274, 166] on div "Okro soup." at bounding box center [278, 167] width 145 height 22
click at [226, 166] on input "Okro soup." at bounding box center [224, 166] width 5 height 5
radio input "true"
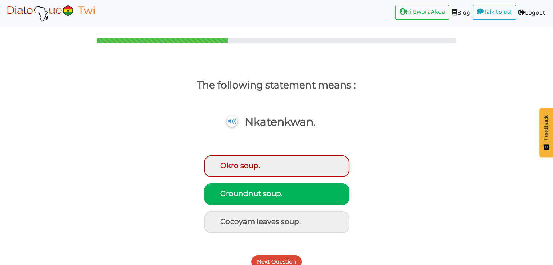
click at [282, 256] on button "Next Question" at bounding box center [276, 262] width 51 height 13
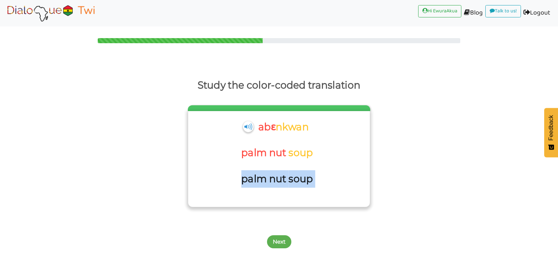
drag, startPoint x: 319, startPoint y: 178, endPoint x: 243, endPoint y: 176, distance: 76.0
click at [243, 176] on div "palm nut soup" at bounding box center [279, 183] width 174 height 26
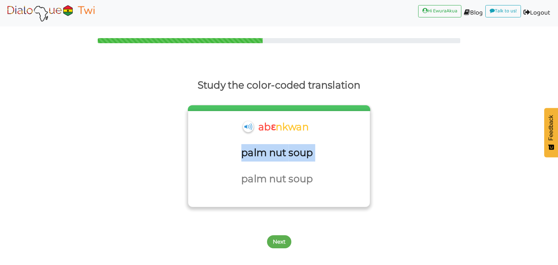
drag, startPoint x: 318, startPoint y: 153, endPoint x: 234, endPoint y: 152, distance: 84.0
click at [234, 152] on div "palm nut soup" at bounding box center [279, 157] width 174 height 26
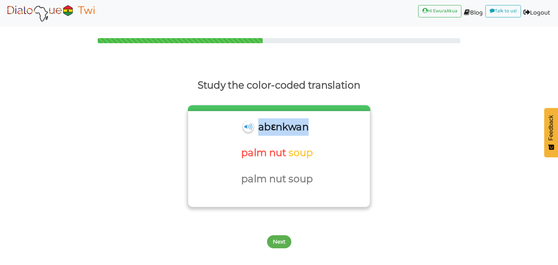
drag, startPoint x: 310, startPoint y: 124, endPoint x: 258, endPoint y: 126, distance: 51.3
click at [258, 126] on div "abɛ nkwan" at bounding box center [279, 131] width 174 height 26
click at [279, 244] on button "Next" at bounding box center [279, 242] width 24 height 13
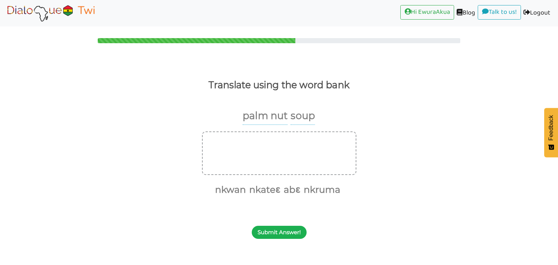
click at [279, 236] on button "Submit Answer!" at bounding box center [279, 232] width 55 height 13
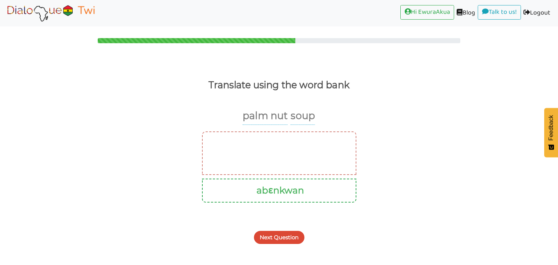
click at [283, 234] on button "Next Question" at bounding box center [279, 237] width 51 height 13
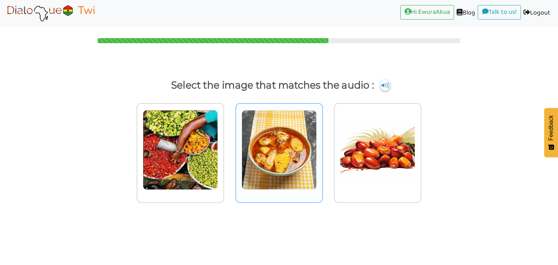
click at [285, 168] on img at bounding box center [279, 150] width 75 height 80
click at [322, 148] on input "radio" at bounding box center [324, 145] width 5 height 5
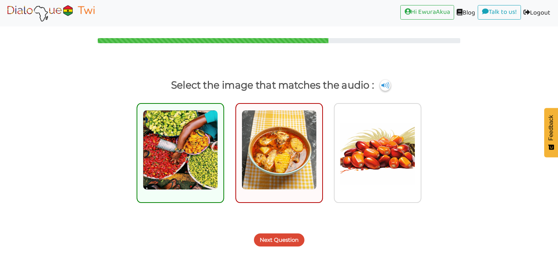
click at [287, 238] on button "Next Question" at bounding box center [279, 240] width 51 height 13
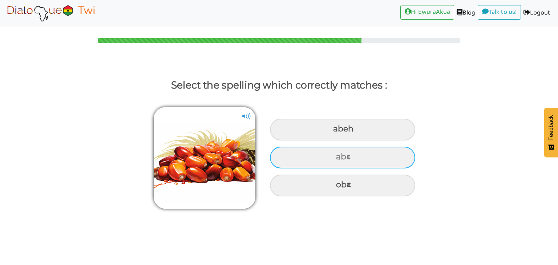
click at [342, 154] on div "abɛ" at bounding box center [342, 158] width 145 height 22
click at [339, 155] on input "abɛ" at bounding box center [337, 157] width 5 height 5
radio input "true"
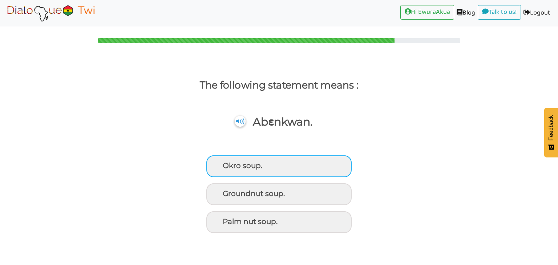
click at [277, 170] on div "Okro soup." at bounding box center [278, 167] width 145 height 22
click at [226, 168] on input "Okro soup." at bounding box center [224, 166] width 5 height 5
radio input "true"
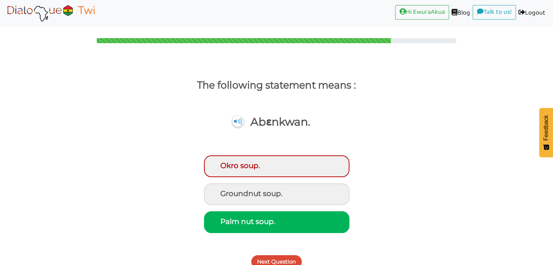
click at [295, 263] on button "Next Question" at bounding box center [276, 262] width 51 height 13
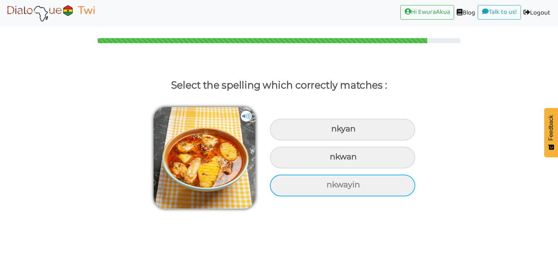
click at [359, 182] on div "nkwayin" at bounding box center [342, 186] width 145 height 22
click at [330, 183] on input "nkwayin" at bounding box center [327, 185] width 5 height 5
radio input "true"
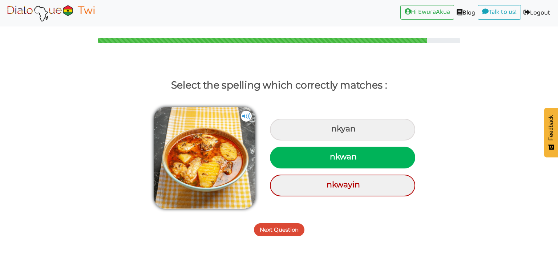
click at [295, 229] on button "Next Question" at bounding box center [279, 230] width 51 height 13
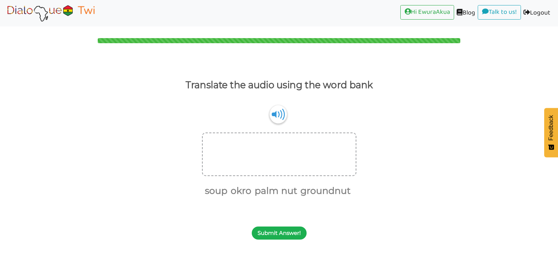
click at [293, 232] on button "Submit Answer!" at bounding box center [279, 233] width 55 height 13
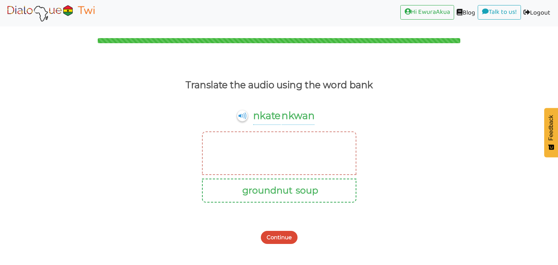
click at [284, 237] on button "Continue" at bounding box center [279, 237] width 37 height 13
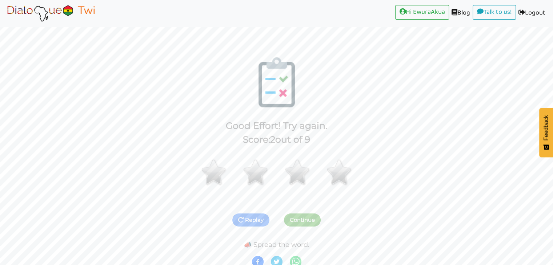
click at [65, 16] on img at bounding box center [51, 13] width 92 height 18
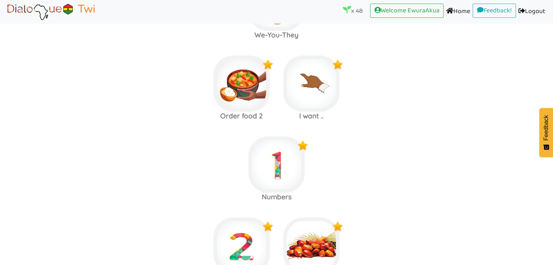
scroll to position [2889, 0]
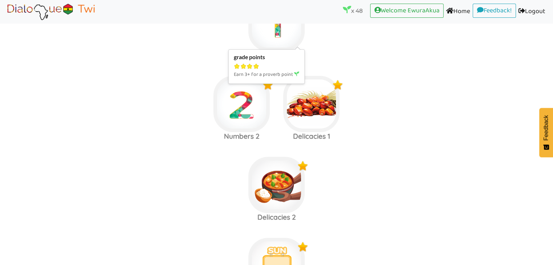
click at [281, 29] on img at bounding box center [276, 23] width 56 height 56
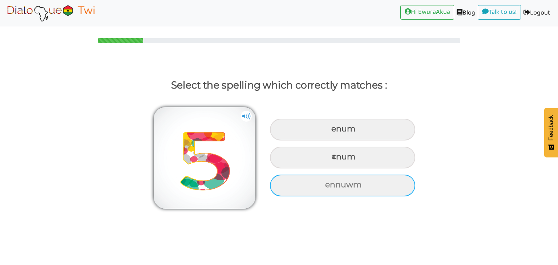
click at [317, 179] on div "ennuwm" at bounding box center [342, 186] width 145 height 22
click at [324, 183] on input "ennuwm" at bounding box center [326, 185] width 5 height 5
radio input "true"
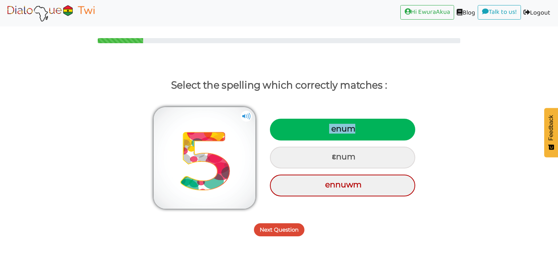
drag, startPoint x: 368, startPoint y: 130, endPoint x: 324, endPoint y: 135, distance: 43.9
click at [324, 135] on div "enum" at bounding box center [342, 130] width 145 height 22
click at [283, 224] on button "Next Question" at bounding box center [279, 230] width 51 height 13
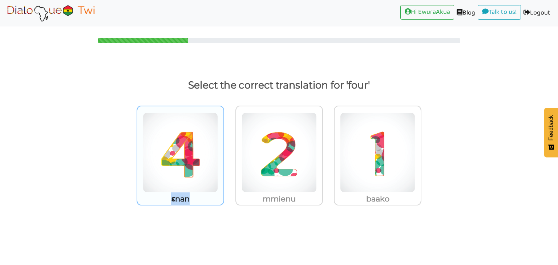
drag, startPoint x: 193, startPoint y: 197, endPoint x: 166, endPoint y: 200, distance: 27.4
click at [166, 200] on p "ɛnan" at bounding box center [180, 199] width 86 height 13
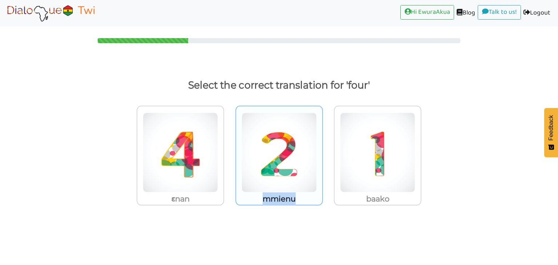
drag, startPoint x: 305, startPoint y: 200, endPoint x: 259, endPoint y: 202, distance: 46.2
click at [259, 202] on p "mmienu" at bounding box center [279, 199] width 86 height 13
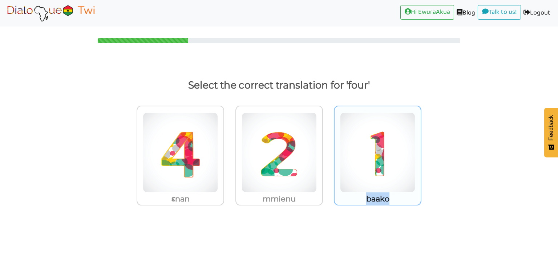
drag, startPoint x: 399, startPoint y: 197, endPoint x: 365, endPoint y: 198, distance: 34.2
click at [365, 198] on p "baako" at bounding box center [378, 199] width 86 height 13
click at [371, 200] on p "baako" at bounding box center [378, 199] width 86 height 13
click at [421, 151] on input "baako" at bounding box center [423, 147] width 5 height 5
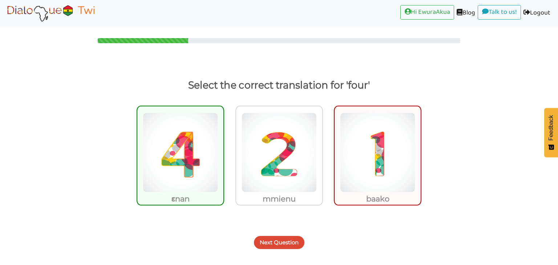
click at [293, 236] on div "Next Question" at bounding box center [279, 238] width 558 height 29
click at [289, 243] on button "Next Question" at bounding box center [279, 242] width 51 height 13
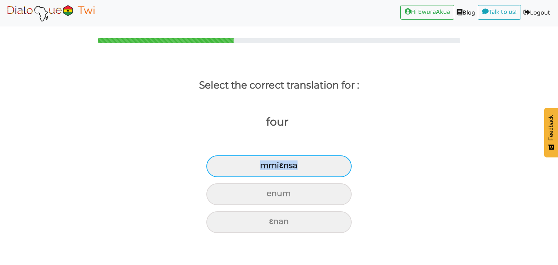
drag, startPoint x: 305, startPoint y: 166, endPoint x: 258, endPoint y: 167, distance: 47.2
click at [258, 167] on div "mmiɛnsa" at bounding box center [278, 167] width 145 height 22
click at [296, 161] on div "mmiɛnsa" at bounding box center [278, 167] width 145 height 22
click at [266, 164] on input "mmiɛnsa" at bounding box center [263, 166] width 5 height 5
radio input "true"
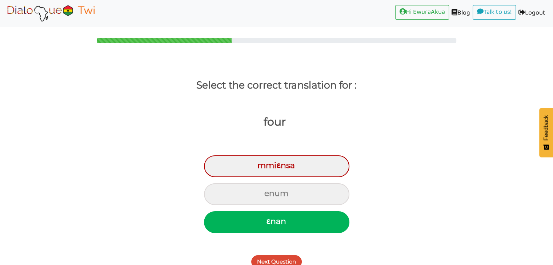
click at [278, 256] on button "Next Question" at bounding box center [276, 262] width 51 height 13
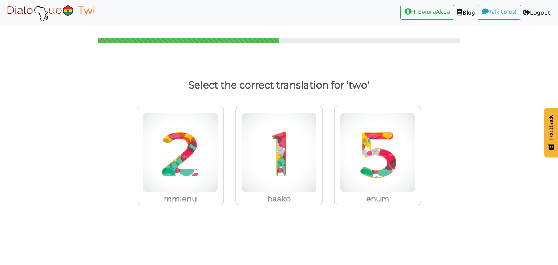
click at [52, 8] on img at bounding box center [51, 13] width 92 height 18
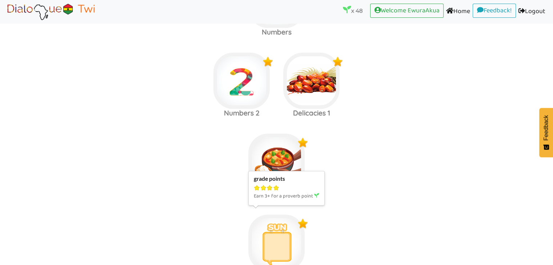
scroll to position [2911, 0]
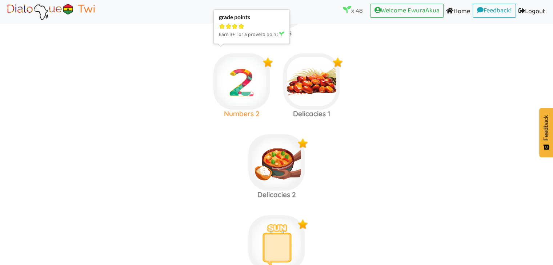
click at [249, 80] on img at bounding box center [241, 81] width 56 height 56
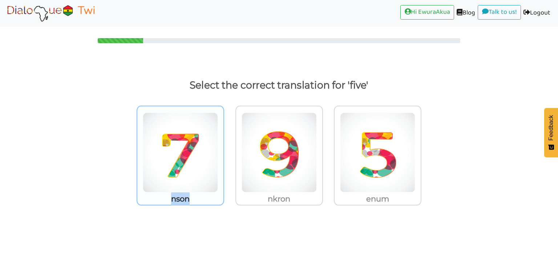
drag, startPoint x: 198, startPoint y: 201, endPoint x: 164, endPoint y: 200, distance: 34.2
click at [164, 200] on p "nson" at bounding box center [180, 199] width 86 height 13
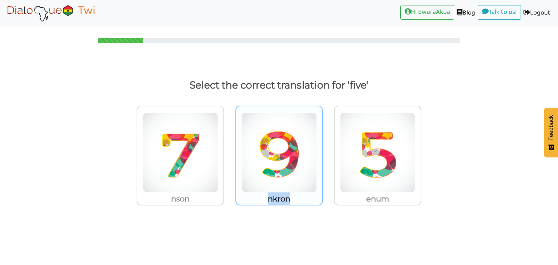
drag, startPoint x: 295, startPoint y: 197, endPoint x: 262, endPoint y: 197, distance: 33.4
click at [262, 197] on p "nkron" at bounding box center [279, 199] width 86 height 13
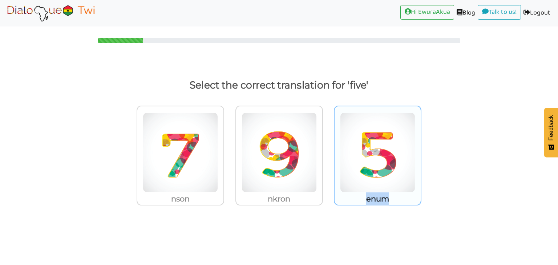
drag, startPoint x: 394, startPoint y: 200, endPoint x: 366, endPoint y: 198, distance: 27.7
click at [366, 198] on p "enum" at bounding box center [378, 199] width 86 height 13
click at [347, 164] on img at bounding box center [377, 153] width 75 height 80
click at [421, 151] on input "enum" at bounding box center [423, 147] width 5 height 5
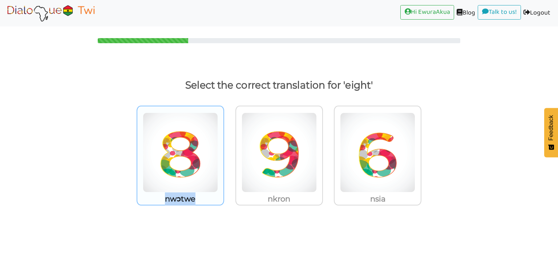
drag, startPoint x: 198, startPoint y: 197, endPoint x: 161, endPoint y: 198, distance: 36.7
click at [161, 198] on p "nwɔtwe" at bounding box center [180, 199] width 86 height 13
click at [223, 172] on div "nwɔtwe" at bounding box center [181, 156] width 88 height 100
click at [224, 151] on input "nwɔtwe" at bounding box center [226, 147] width 5 height 5
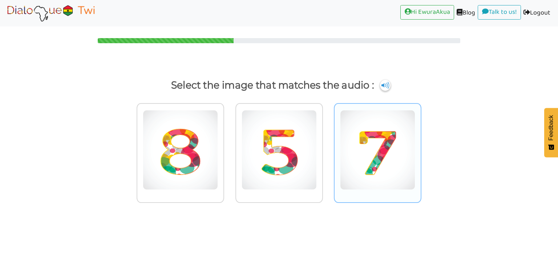
click at [375, 170] on img at bounding box center [377, 150] width 75 height 80
click at [421, 148] on input "radio" at bounding box center [423, 145] width 5 height 5
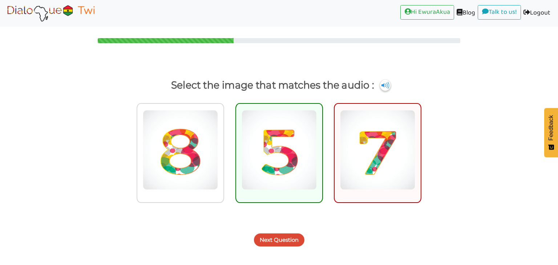
click at [295, 236] on button "Next Question" at bounding box center [279, 240] width 51 height 13
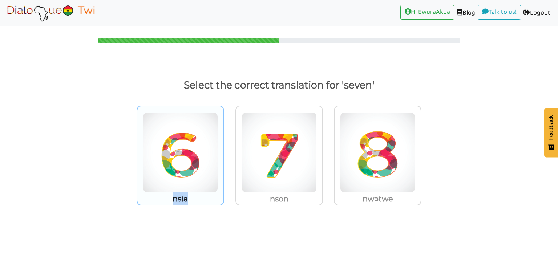
drag, startPoint x: 202, startPoint y: 202, endPoint x: 171, endPoint y: 197, distance: 31.6
click at [171, 197] on p "nsia" at bounding box center [180, 199] width 86 height 13
click at [150, 158] on img at bounding box center [180, 153] width 75 height 80
click at [224, 151] on input "nsia" at bounding box center [226, 147] width 5 height 5
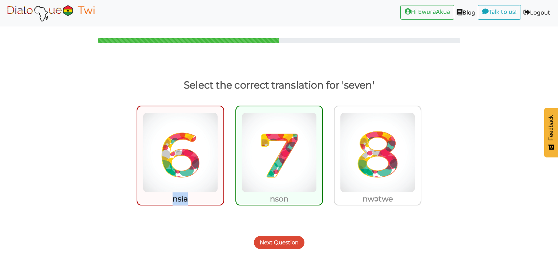
click at [292, 243] on button "Next Question" at bounding box center [279, 242] width 51 height 13
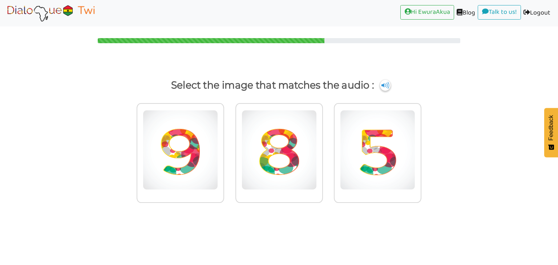
click at [62, 11] on img at bounding box center [51, 13] width 92 height 18
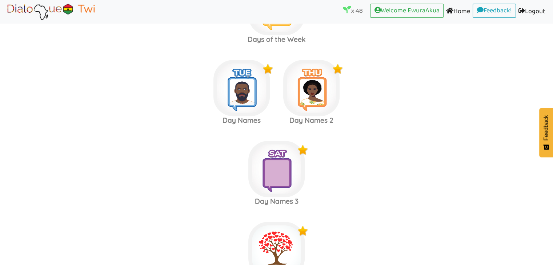
scroll to position [3025, 0]
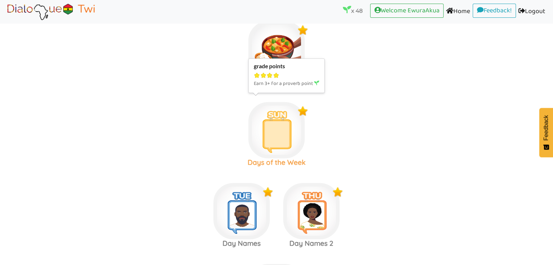
click at [279, 120] on img at bounding box center [276, 130] width 56 height 56
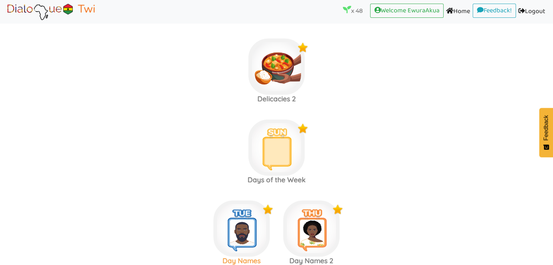
scroll to position [3018, 0]
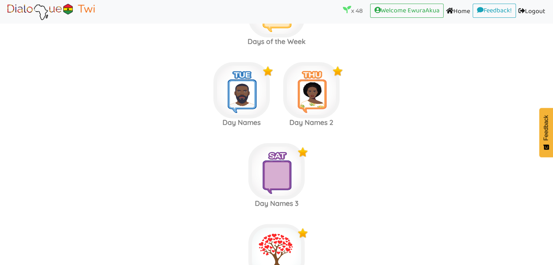
scroll to position [3222, 0]
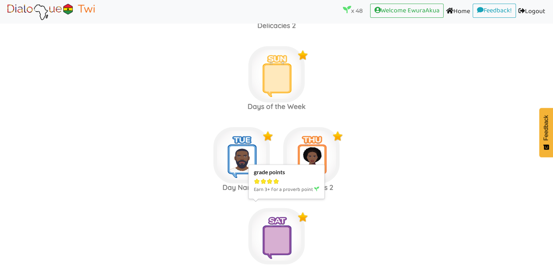
scroll to position [3079, 0]
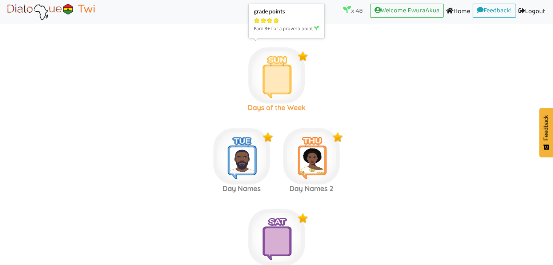
click at [278, 84] on img at bounding box center [276, 75] width 56 height 56
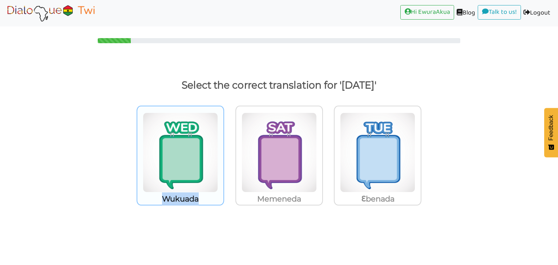
drag, startPoint x: 206, startPoint y: 201, endPoint x: 162, endPoint y: 201, distance: 44.3
click at [162, 201] on p "Wukuada" at bounding box center [180, 199] width 86 height 13
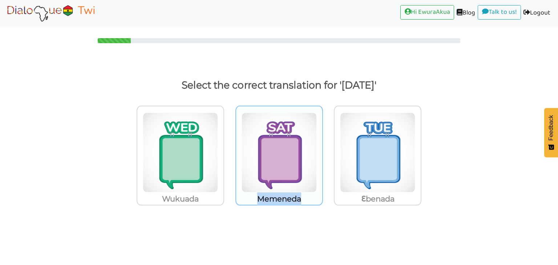
drag, startPoint x: 302, startPoint y: 200, endPoint x: 259, endPoint y: 199, distance: 43.6
click at [259, 199] on p "Memeneda" at bounding box center [279, 199] width 86 height 13
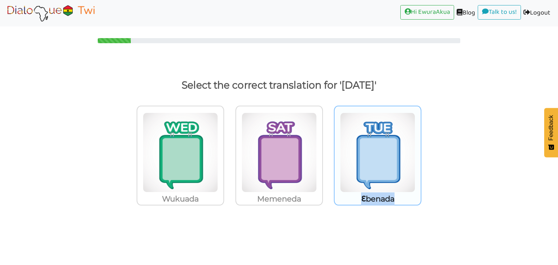
drag, startPoint x: 397, startPoint y: 196, endPoint x: 361, endPoint y: 199, distance: 36.9
click at [361, 199] on p "Ɛbenada" at bounding box center [378, 199] width 86 height 13
click at [369, 145] on img at bounding box center [377, 153] width 75 height 80
click at [421, 145] on input "Ɛbenada" at bounding box center [423, 147] width 5 height 5
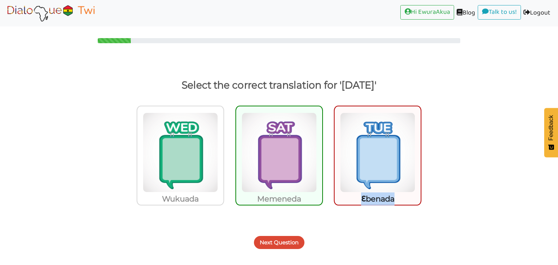
click at [293, 247] on button "Next Question" at bounding box center [279, 242] width 51 height 13
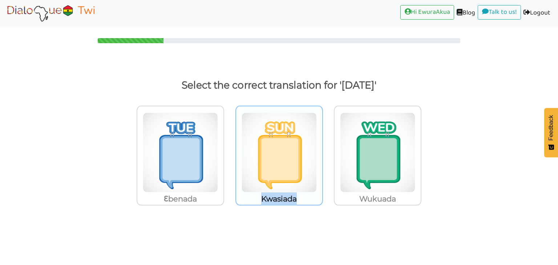
drag, startPoint x: 310, startPoint y: 202, endPoint x: 261, endPoint y: 198, distance: 48.5
click at [261, 198] on p "Kwasiada" at bounding box center [279, 199] width 86 height 13
click at [308, 173] on img at bounding box center [279, 153] width 75 height 80
click at [322, 151] on input "Kwasiada" at bounding box center [324, 147] width 5 height 5
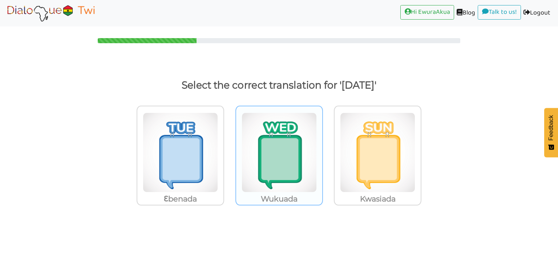
click at [307, 180] on img at bounding box center [279, 153] width 75 height 80
click at [322, 151] on input "Wukuada" at bounding box center [324, 147] width 5 height 5
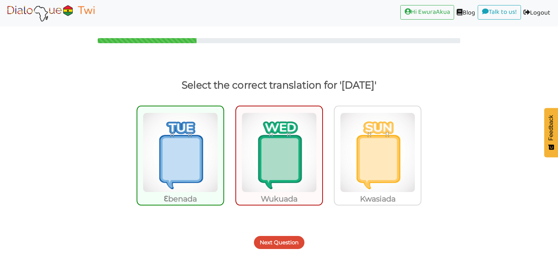
click at [292, 240] on button "Next Question" at bounding box center [279, 242] width 51 height 13
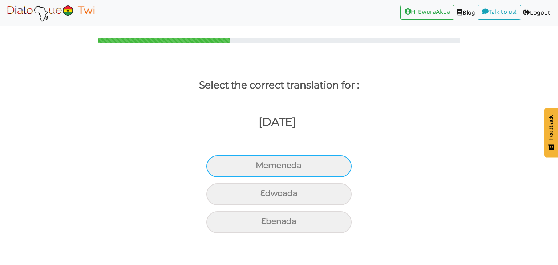
click at [301, 171] on div "Memeneda" at bounding box center [278, 167] width 145 height 22
click at [261, 168] on input "Memeneda" at bounding box center [259, 166] width 5 height 5
radio input "true"
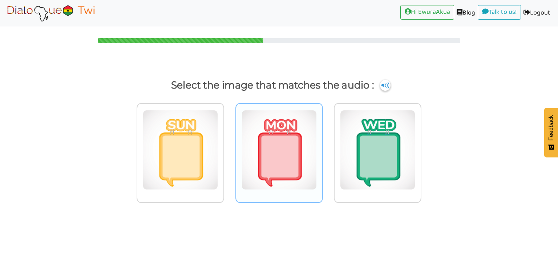
click at [297, 179] on img at bounding box center [279, 150] width 75 height 80
click at [322, 148] on input "radio" at bounding box center [324, 145] width 5 height 5
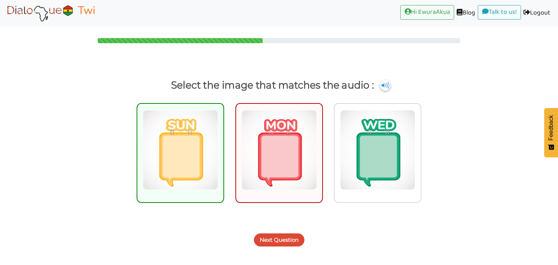
click at [292, 239] on button "Next Question" at bounding box center [279, 240] width 51 height 13
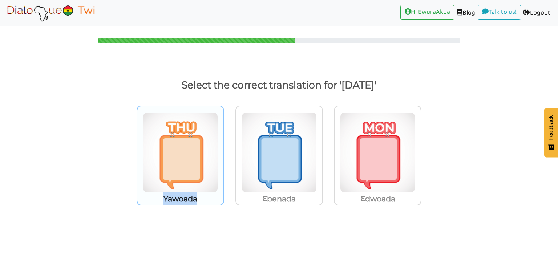
drag, startPoint x: 202, startPoint y: 197, endPoint x: 157, endPoint y: 196, distance: 44.4
click at [157, 196] on p "Yawoada" at bounding box center [180, 199] width 86 height 13
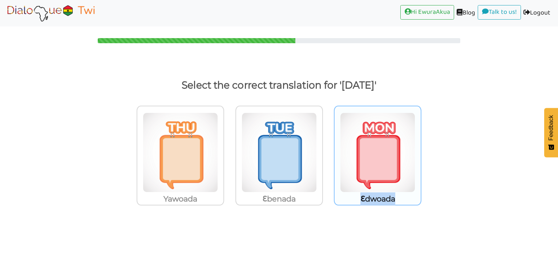
drag, startPoint x: 401, startPoint y: 200, endPoint x: 360, endPoint y: 199, distance: 41.1
click at [360, 199] on p "Ɛdwoada" at bounding box center [378, 199] width 86 height 13
click at [365, 157] on img at bounding box center [377, 153] width 75 height 80
click at [421, 151] on input "Ɛdwoada" at bounding box center [423, 147] width 5 height 5
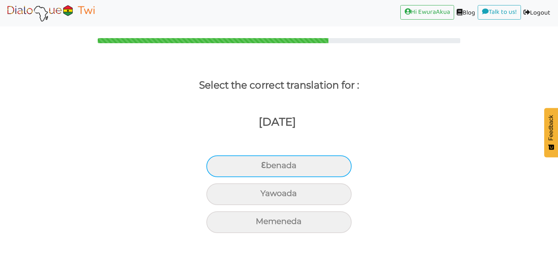
click at [306, 174] on div "Ɛbenada" at bounding box center [278, 167] width 145 height 22
click at [266, 168] on input "Ɛbenada" at bounding box center [264, 166] width 5 height 5
radio input "true"
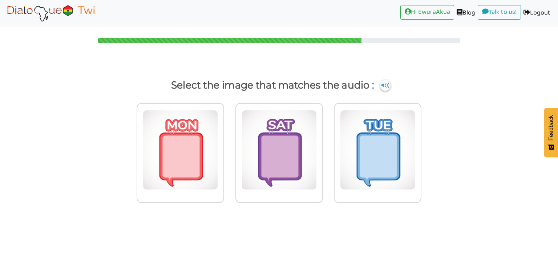
click at [291, 215] on label at bounding box center [279, 158] width 99 height 121
click at [322, 148] on input "radio" at bounding box center [324, 145] width 5 height 5
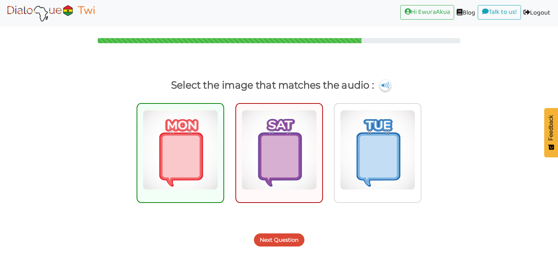
click at [305, 176] on img at bounding box center [279, 150] width 75 height 80
click at [322, 148] on input "radio" at bounding box center [324, 145] width 5 height 5
radio input "true"
click at [293, 239] on button "Next Question" at bounding box center [279, 240] width 51 height 13
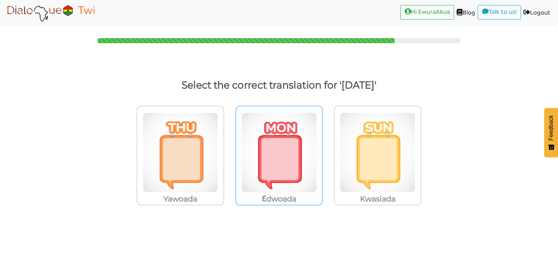
click at [301, 177] on img at bounding box center [279, 153] width 75 height 80
click at [322, 151] on input "Ɛdwoada" at bounding box center [324, 147] width 5 height 5
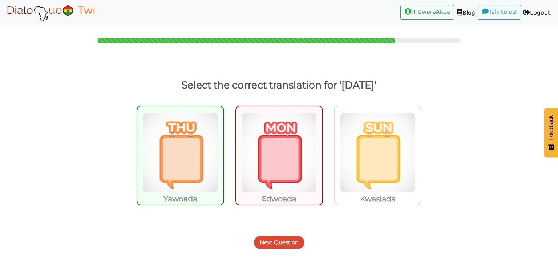
click at [281, 240] on button "Next Question" at bounding box center [279, 242] width 51 height 13
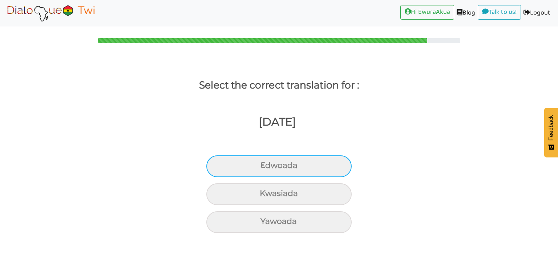
click at [296, 165] on div "Ɛdwoada" at bounding box center [278, 167] width 145 height 22
click at [266, 165] on input "Ɛdwoada" at bounding box center [263, 166] width 5 height 5
radio input "true"
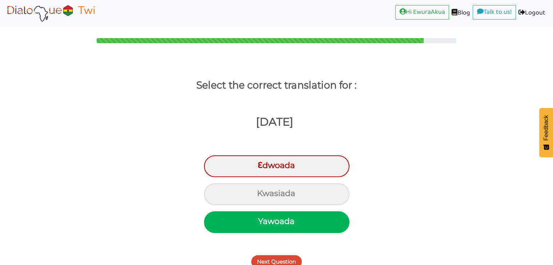
click at [284, 261] on button "Next Question" at bounding box center [276, 262] width 51 height 13
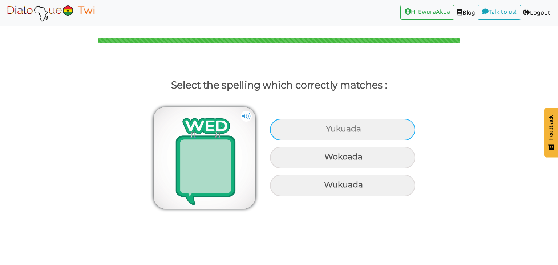
click at [315, 130] on div "Yukuada" at bounding box center [342, 130] width 145 height 22
click at [325, 130] on input "Yukuada" at bounding box center [327, 129] width 5 height 5
radio input "true"
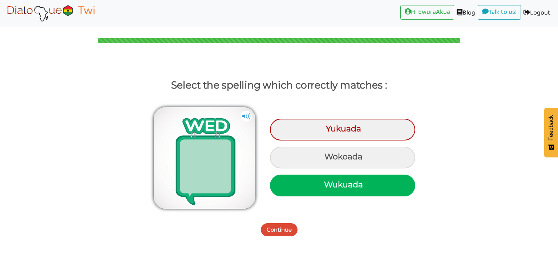
click at [287, 225] on button "Continue" at bounding box center [279, 230] width 37 height 13
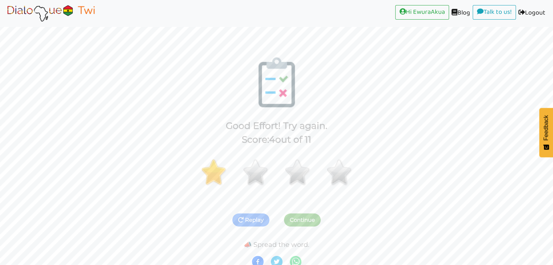
click at [60, 3] on link at bounding box center [51, 13] width 92 height 21
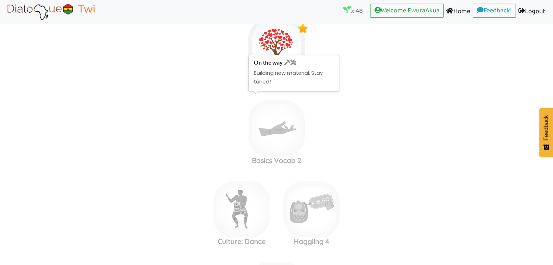
scroll to position [3351, 0]
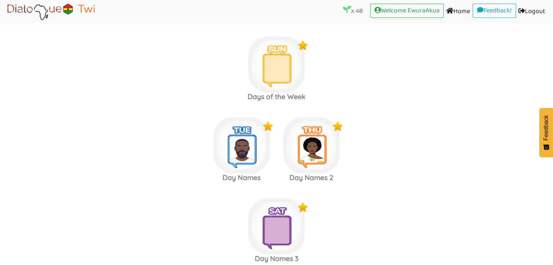
scroll to position [3090, 0]
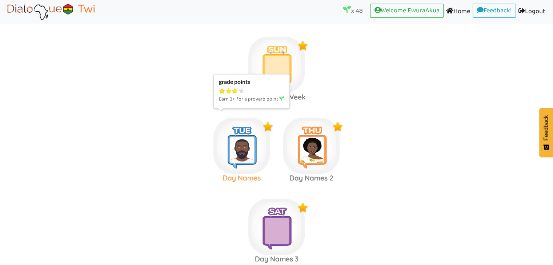
click at [228, 153] on img at bounding box center [241, 146] width 56 height 56
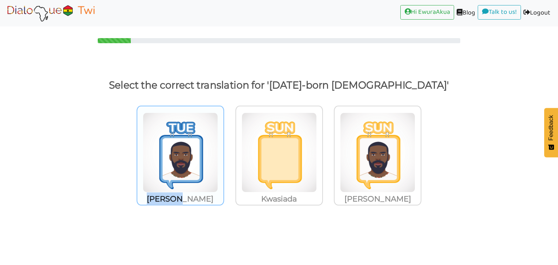
drag, startPoint x: 207, startPoint y: 201, endPoint x: 156, endPoint y: 198, distance: 50.9
click at [156, 198] on p "[PERSON_NAME]" at bounding box center [180, 199] width 86 height 13
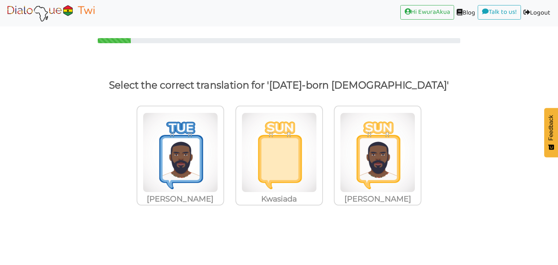
drag, startPoint x: 304, startPoint y: 202, endPoint x: 310, endPoint y: 210, distance: 10.0
click at [310, 210] on label "Kwasiada" at bounding box center [279, 160] width 99 height 121
click at [322, 151] on input "Kwasiada" at bounding box center [324, 147] width 5 height 5
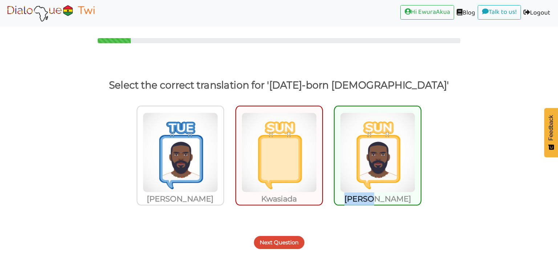
drag, startPoint x: 395, startPoint y: 197, endPoint x: 365, endPoint y: 200, distance: 30.3
click at [365, 200] on p "[PERSON_NAME]" at bounding box center [378, 199] width 86 height 13
drag, startPoint x: 303, startPoint y: 197, endPoint x: 253, endPoint y: 200, distance: 50.2
click at [253, 200] on p "Kwasiada" at bounding box center [279, 199] width 86 height 13
click at [279, 246] on button "Next Question" at bounding box center [279, 242] width 51 height 13
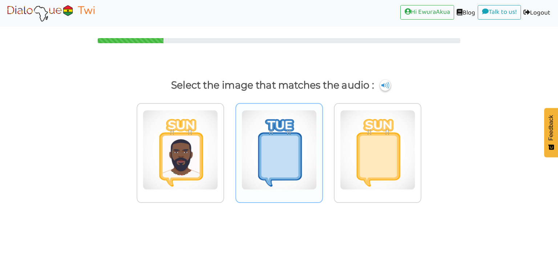
click at [283, 179] on img at bounding box center [279, 150] width 75 height 80
click at [322, 148] on input "radio" at bounding box center [324, 145] width 5 height 5
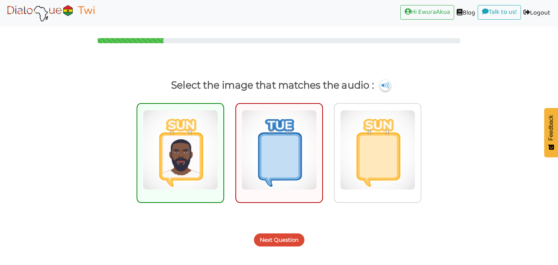
click at [285, 236] on button "Next Question" at bounding box center [279, 240] width 51 height 13
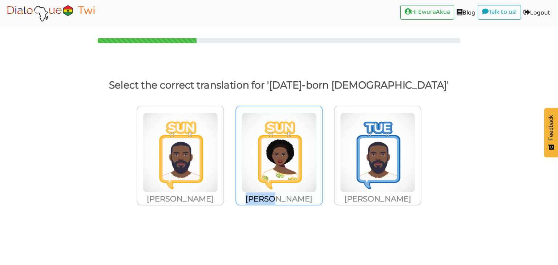
drag, startPoint x: 301, startPoint y: 204, endPoint x: 263, endPoint y: 205, distance: 37.8
click at [263, 205] on p "[PERSON_NAME]" at bounding box center [279, 199] width 86 height 13
click at [260, 176] on img at bounding box center [279, 153] width 75 height 80
click at [322, 151] on input "[PERSON_NAME]" at bounding box center [324, 147] width 5 height 5
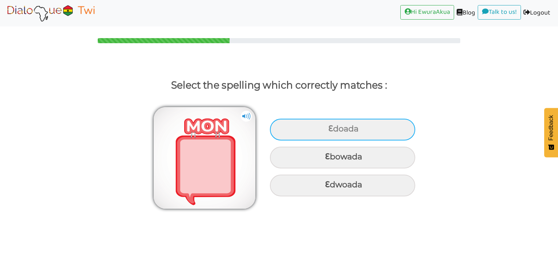
click at [312, 132] on div "Ɛdoada" at bounding box center [342, 130] width 145 height 22
click at [327, 132] on input "Ɛdoada" at bounding box center [329, 129] width 5 height 5
radio input "true"
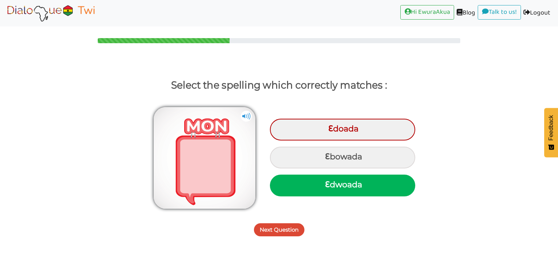
click at [287, 226] on button "Next Question" at bounding box center [279, 230] width 51 height 13
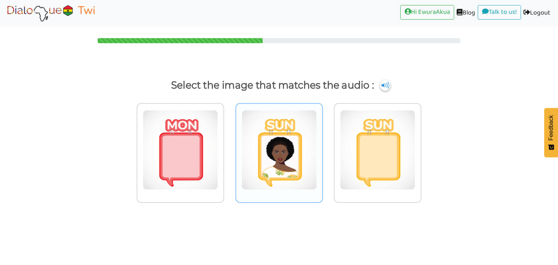
click at [307, 173] on img at bounding box center [279, 150] width 75 height 80
click at [322, 148] on input "radio" at bounding box center [324, 145] width 5 height 5
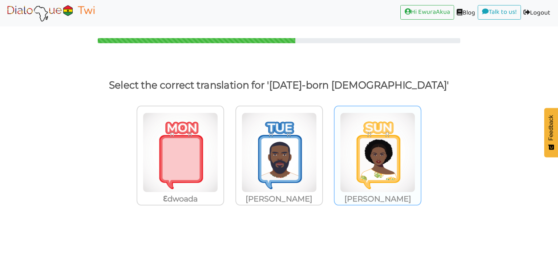
click at [389, 136] on img at bounding box center [377, 153] width 75 height 80
click at [421, 145] on input "[PERSON_NAME]" at bounding box center [423, 147] width 5 height 5
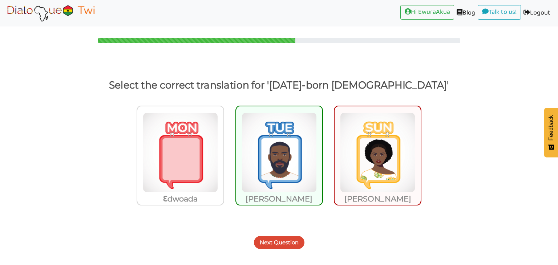
click at [272, 240] on button "Next Question" at bounding box center [279, 242] width 51 height 13
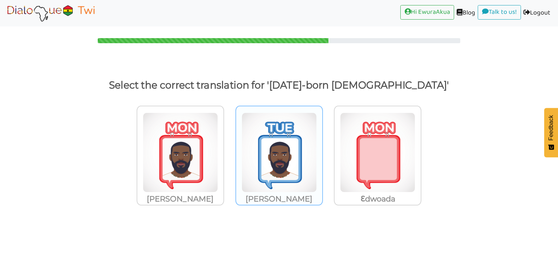
click at [247, 168] on img at bounding box center [279, 153] width 75 height 80
click at [322, 151] on input "[PERSON_NAME]" at bounding box center [324, 147] width 5 height 5
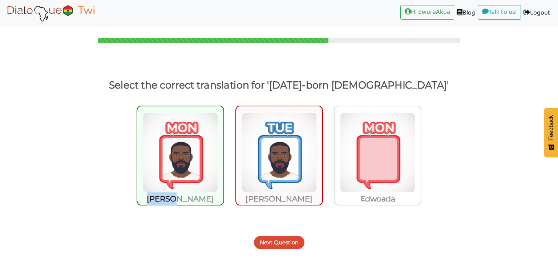
drag, startPoint x: 200, startPoint y: 201, endPoint x: 162, endPoint y: 201, distance: 37.4
click at [162, 201] on p "[PERSON_NAME]" at bounding box center [180, 199] width 86 height 13
click at [291, 247] on button "Next Question" at bounding box center [279, 242] width 51 height 13
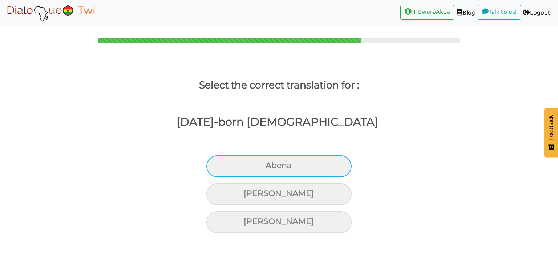
click at [306, 169] on div "Abena" at bounding box center [278, 167] width 145 height 22
click at [271, 168] on input "Abena" at bounding box center [268, 166] width 5 height 5
radio input "true"
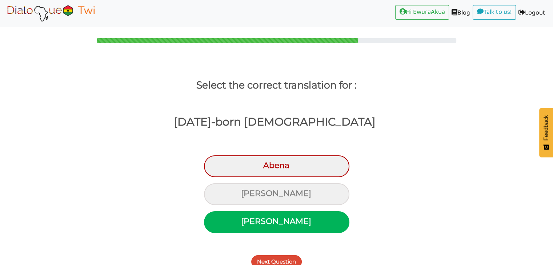
click at [279, 261] on button "Next Question" at bounding box center [276, 262] width 51 height 13
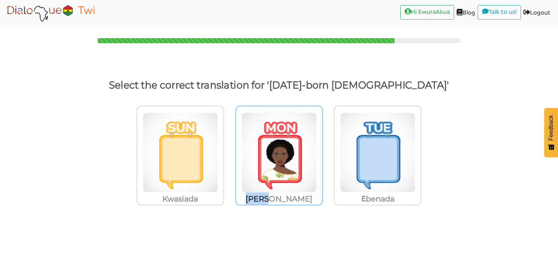
drag, startPoint x: 299, startPoint y: 197, endPoint x: 265, endPoint y: 197, distance: 33.4
click at [265, 197] on p "[PERSON_NAME]" at bounding box center [279, 199] width 86 height 13
click at [304, 159] on img at bounding box center [279, 153] width 75 height 80
click at [322, 151] on input "[PERSON_NAME]" at bounding box center [324, 147] width 5 height 5
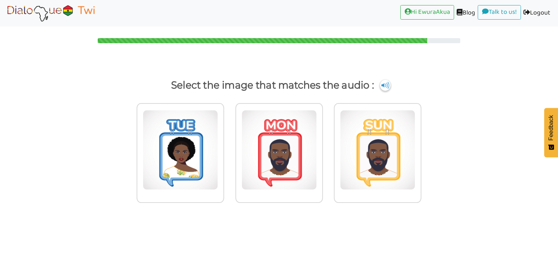
click at [304, 159] on img at bounding box center [279, 150] width 75 height 80
click at [322, 148] on input "radio" at bounding box center [324, 145] width 5 height 5
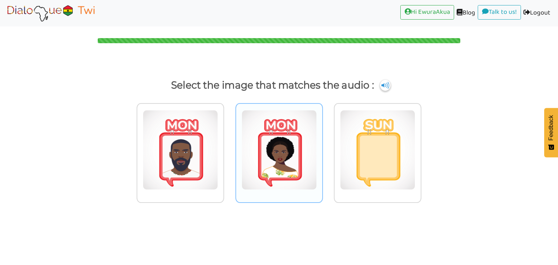
click at [291, 154] on img at bounding box center [279, 150] width 75 height 80
click at [322, 148] on input "radio" at bounding box center [324, 145] width 5 height 5
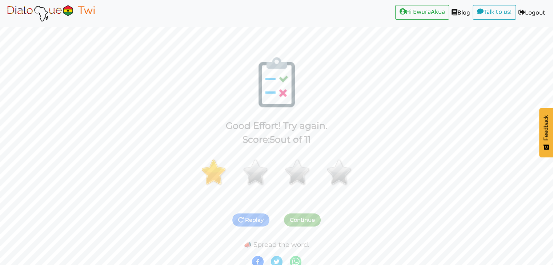
click at [65, 18] on img at bounding box center [51, 13] width 92 height 18
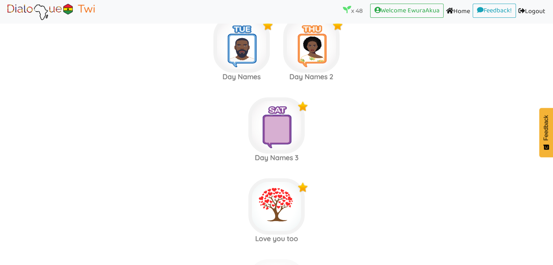
scroll to position [3120, 0]
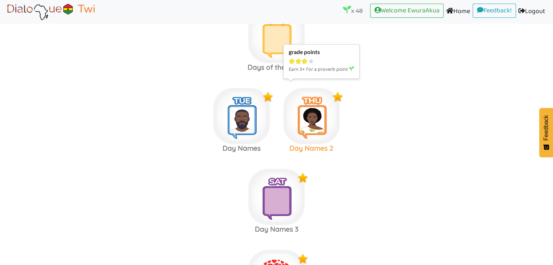
click at [326, 104] on img at bounding box center [311, 116] width 56 height 56
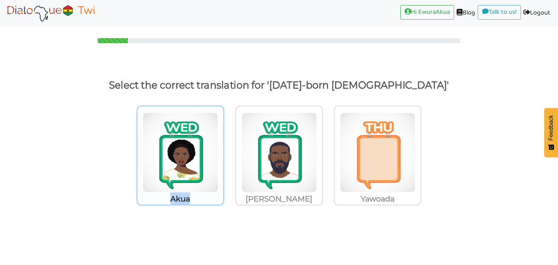
drag, startPoint x: 194, startPoint y: 202, endPoint x: 170, endPoint y: 201, distance: 23.6
click at [170, 201] on p "Akua" at bounding box center [180, 199] width 86 height 13
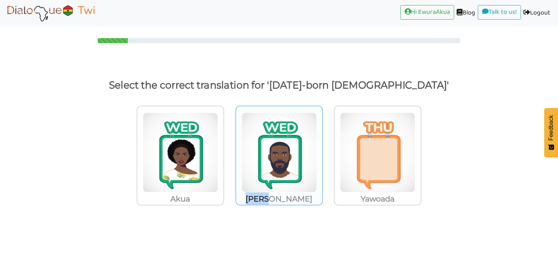
drag, startPoint x: 297, startPoint y: 201, endPoint x: 268, endPoint y: 198, distance: 29.5
click at [268, 198] on p "[PERSON_NAME]" at bounding box center [279, 199] width 86 height 13
click at [287, 171] on img at bounding box center [279, 153] width 75 height 80
click at [322, 151] on input "[PERSON_NAME]" at bounding box center [324, 147] width 5 height 5
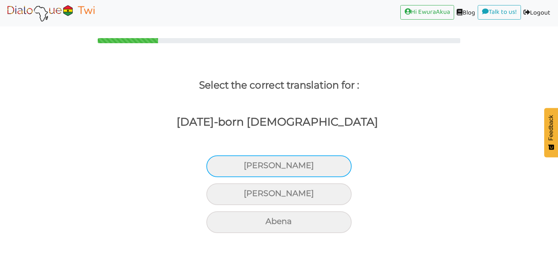
click at [298, 173] on div "[PERSON_NAME]" at bounding box center [278, 167] width 145 height 22
click at [249, 168] on input "[PERSON_NAME]" at bounding box center [247, 166] width 5 height 5
radio input "true"
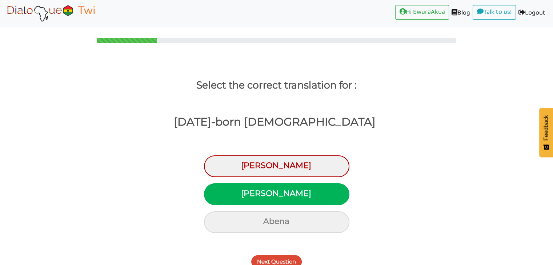
click at [291, 257] on button "Next Question" at bounding box center [276, 262] width 51 height 13
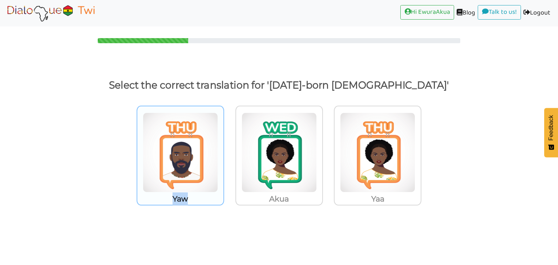
drag, startPoint x: 196, startPoint y: 198, endPoint x: 170, endPoint y: 197, distance: 25.8
click at [170, 197] on p "Yaw" at bounding box center [180, 199] width 86 height 13
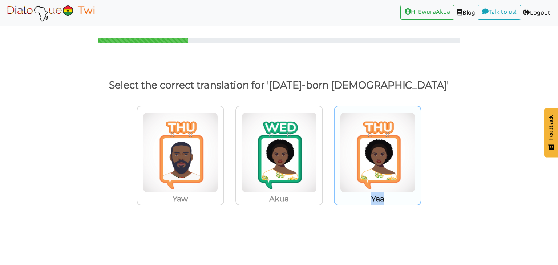
drag, startPoint x: 387, startPoint y: 197, endPoint x: 369, endPoint y: 198, distance: 17.8
click at [369, 198] on p "Yaa" at bounding box center [378, 199] width 86 height 13
click at [397, 169] on img at bounding box center [377, 153] width 75 height 80
click at [421, 151] on input "Yaa" at bounding box center [423, 147] width 5 height 5
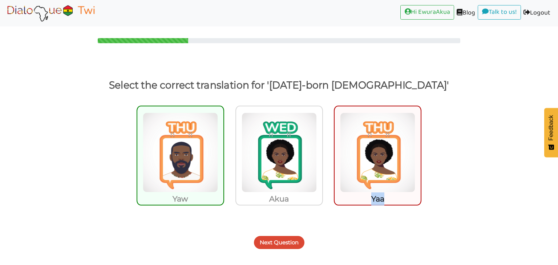
click at [283, 248] on button "Next Question" at bounding box center [279, 242] width 51 height 13
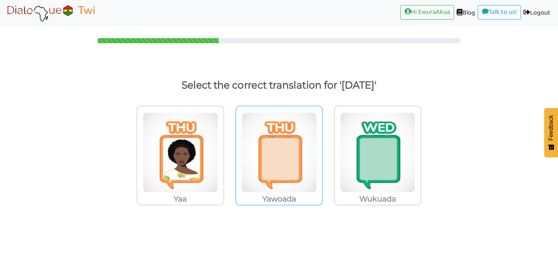
click at [302, 192] on img at bounding box center [279, 153] width 75 height 80
click at [322, 151] on input "Yawoada" at bounding box center [324, 147] width 5 height 5
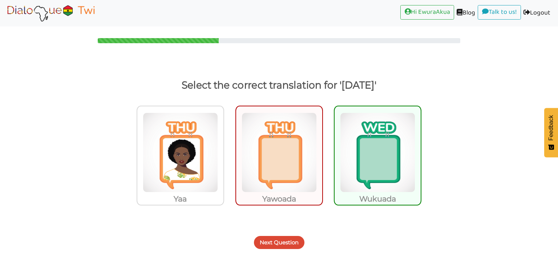
click at [285, 245] on button "Next Question" at bounding box center [279, 242] width 51 height 13
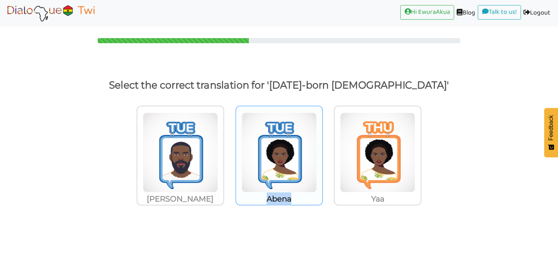
drag, startPoint x: 313, startPoint y: 203, endPoint x: 266, endPoint y: 202, distance: 46.9
click at [266, 202] on p "Abena" at bounding box center [279, 199] width 86 height 13
click at [286, 182] on img at bounding box center [279, 153] width 75 height 80
click at [322, 151] on input "Abena" at bounding box center [324, 147] width 5 height 5
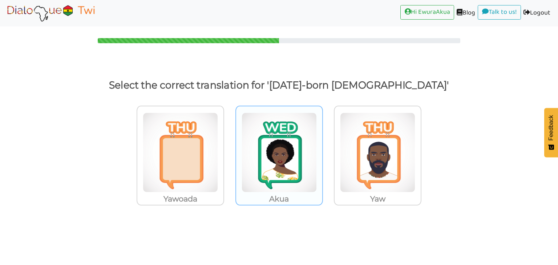
click at [280, 118] on img at bounding box center [279, 153] width 75 height 80
click at [322, 145] on input "Akua" at bounding box center [324, 147] width 5 height 5
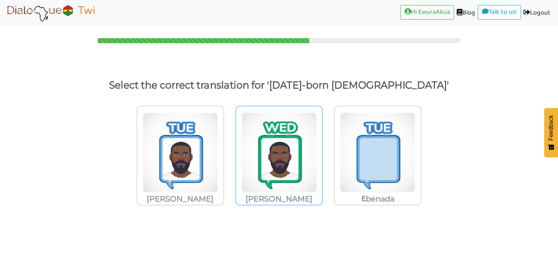
click at [283, 140] on img at bounding box center [279, 153] width 75 height 80
click at [322, 145] on input "[PERSON_NAME]" at bounding box center [324, 147] width 5 height 5
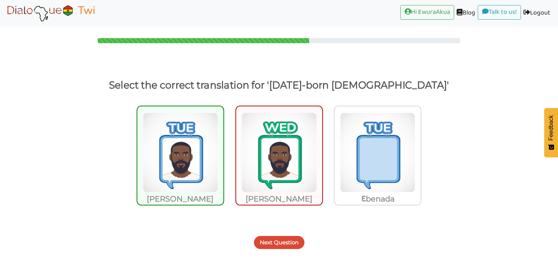
click at [294, 247] on button "Next Question" at bounding box center [279, 242] width 51 height 13
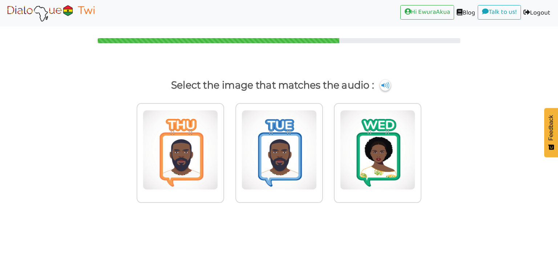
click at [59, 18] on img at bounding box center [51, 13] width 92 height 18
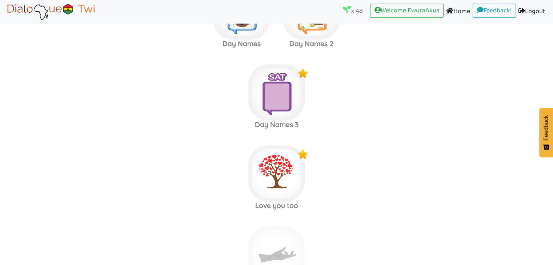
scroll to position [3199, 0]
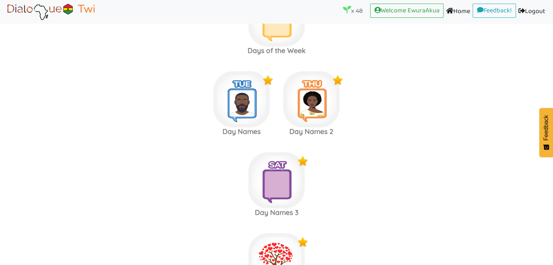
scroll to position [3103, 0]
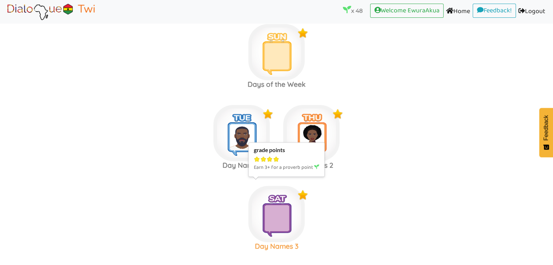
click at [289, 221] on img at bounding box center [276, 214] width 56 height 56
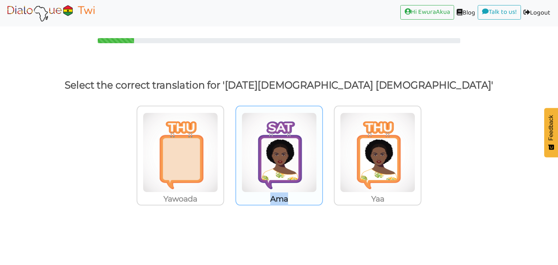
drag, startPoint x: 298, startPoint y: 205, endPoint x: 267, endPoint y: 198, distance: 31.4
click at [267, 198] on p "Ama" at bounding box center [279, 199] width 86 height 13
click at [301, 172] on img at bounding box center [279, 153] width 75 height 80
click at [322, 151] on input "Ama" at bounding box center [324, 147] width 5 height 5
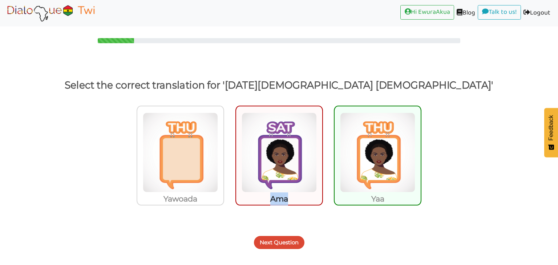
click at [296, 243] on button "Next Question" at bounding box center [279, 242] width 51 height 13
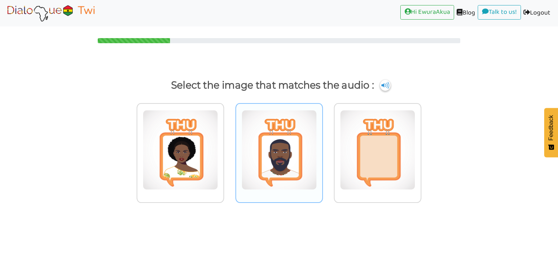
click at [272, 185] on img at bounding box center [279, 150] width 75 height 80
click at [322, 148] on input "radio" at bounding box center [324, 145] width 5 height 5
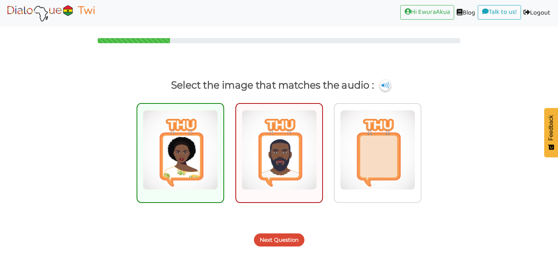
click at [283, 241] on button "Next Question" at bounding box center [279, 240] width 51 height 13
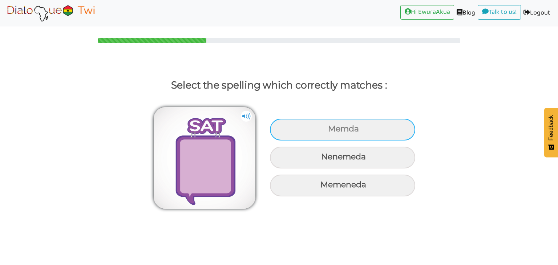
click at [321, 137] on div "Memda" at bounding box center [342, 130] width 145 height 22
click at [327, 132] on input "Memda" at bounding box center [329, 129] width 5 height 5
radio input "true"
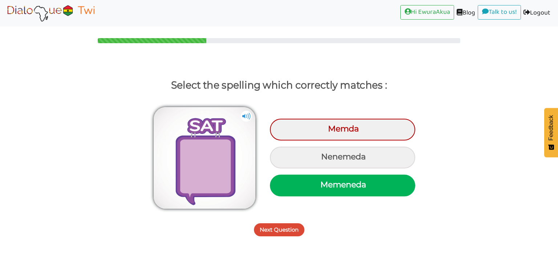
click at [283, 227] on button "Next Question" at bounding box center [279, 230] width 51 height 13
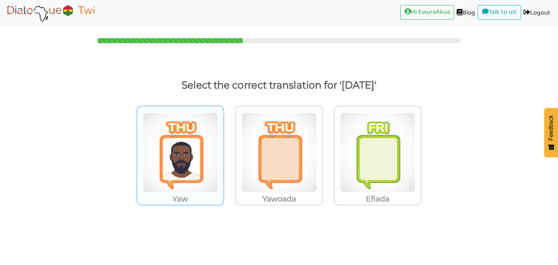
click at [209, 194] on p "Yaw" at bounding box center [180, 199] width 86 height 13
click at [224, 151] on input "Yaw" at bounding box center [226, 147] width 5 height 5
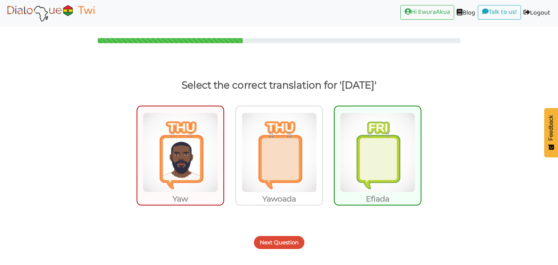
click at [273, 241] on button "Next Question" at bounding box center [279, 242] width 51 height 13
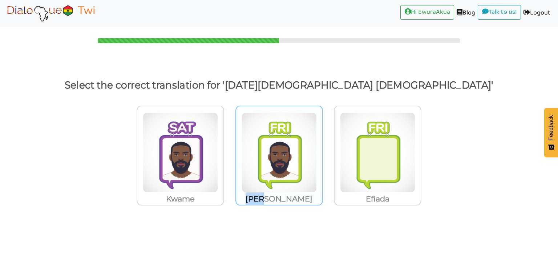
drag, startPoint x: 293, startPoint y: 195, endPoint x: 268, endPoint y: 198, distance: 24.6
click at [268, 198] on p "[PERSON_NAME]" at bounding box center [279, 199] width 86 height 13
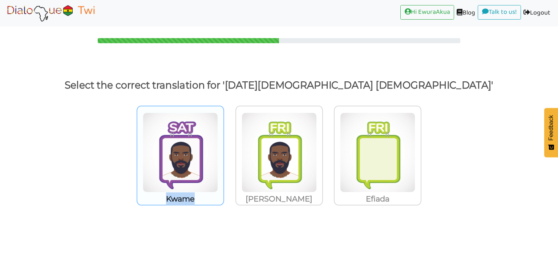
drag, startPoint x: 205, startPoint y: 200, endPoint x: 162, endPoint y: 202, distance: 43.3
click at [162, 202] on p "Kwame" at bounding box center [180, 199] width 86 height 13
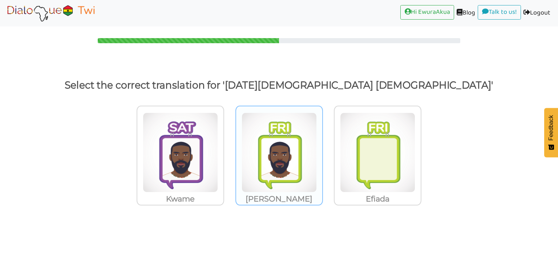
click at [256, 196] on p "[PERSON_NAME]" at bounding box center [279, 199] width 86 height 13
click at [322, 151] on input "[PERSON_NAME]" at bounding box center [324, 147] width 5 height 5
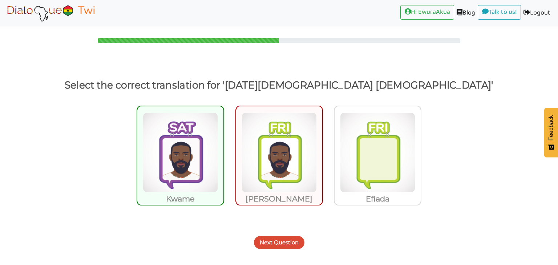
click at [283, 242] on button "Next Question" at bounding box center [279, 242] width 51 height 13
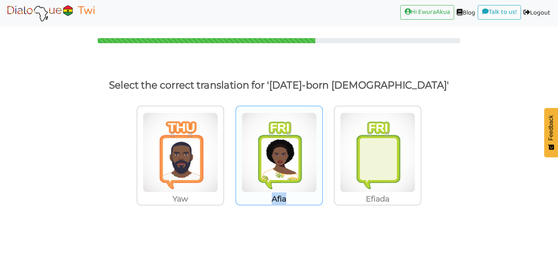
drag, startPoint x: 298, startPoint y: 195, endPoint x: 271, endPoint y: 196, distance: 26.9
click at [271, 196] on p "Afia" at bounding box center [279, 199] width 86 height 13
click at [290, 129] on img at bounding box center [279, 153] width 75 height 80
click at [322, 145] on input "Afia" at bounding box center [324, 147] width 5 height 5
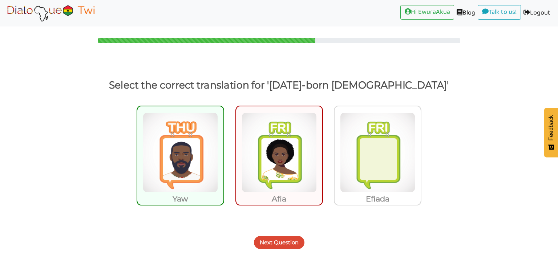
click at [293, 235] on div "Next Question" at bounding box center [279, 238] width 558 height 29
click at [293, 241] on button "Next Question" at bounding box center [279, 242] width 51 height 13
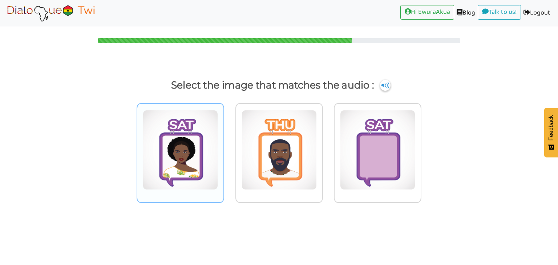
click at [195, 130] on img at bounding box center [180, 150] width 75 height 80
click at [224, 143] on input "radio" at bounding box center [226, 145] width 5 height 5
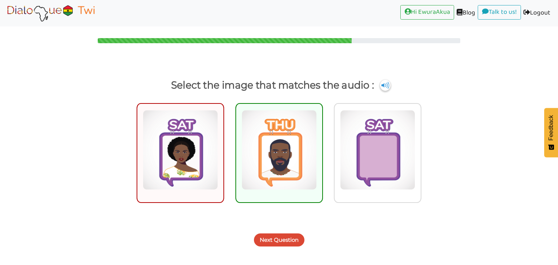
click at [64, 8] on img at bounding box center [51, 13] width 92 height 18
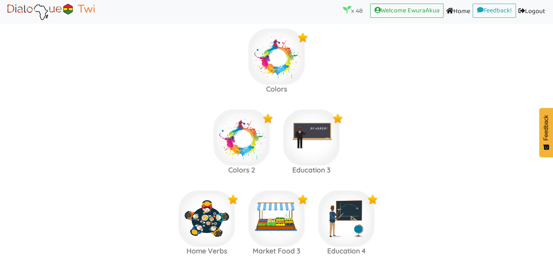
scroll to position [1576, 0]
